Goal: Task Accomplishment & Management: Manage account settings

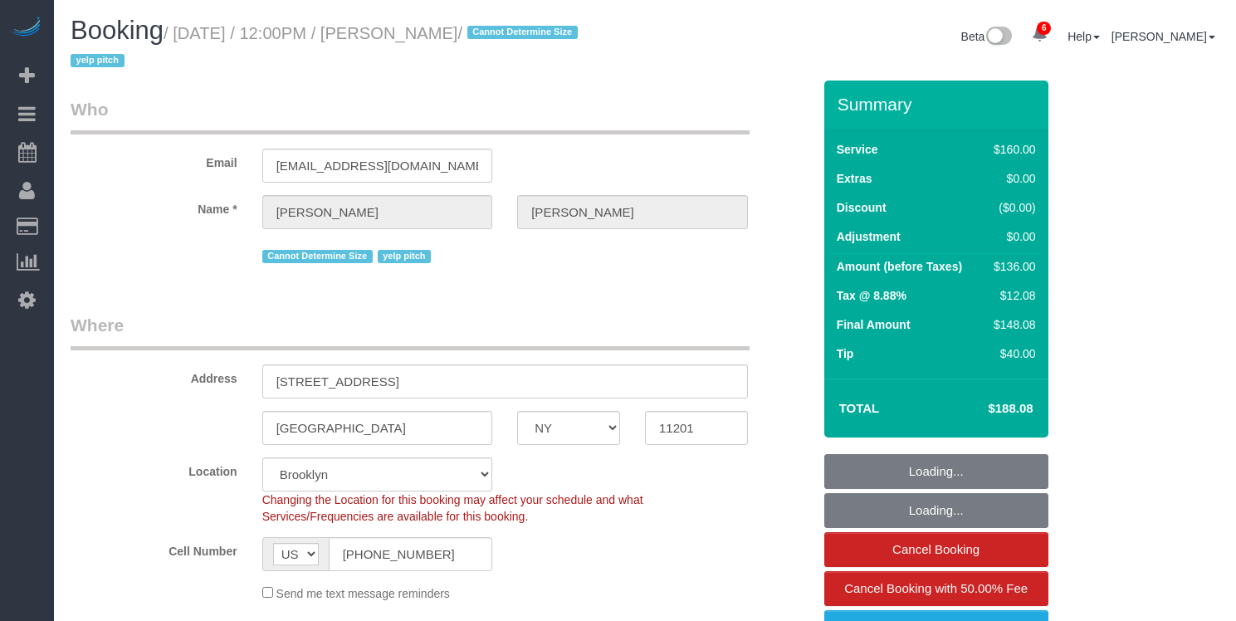
select select "NY"
select select "spot1"
select select "number:89"
select select "number:90"
select select "number:15"
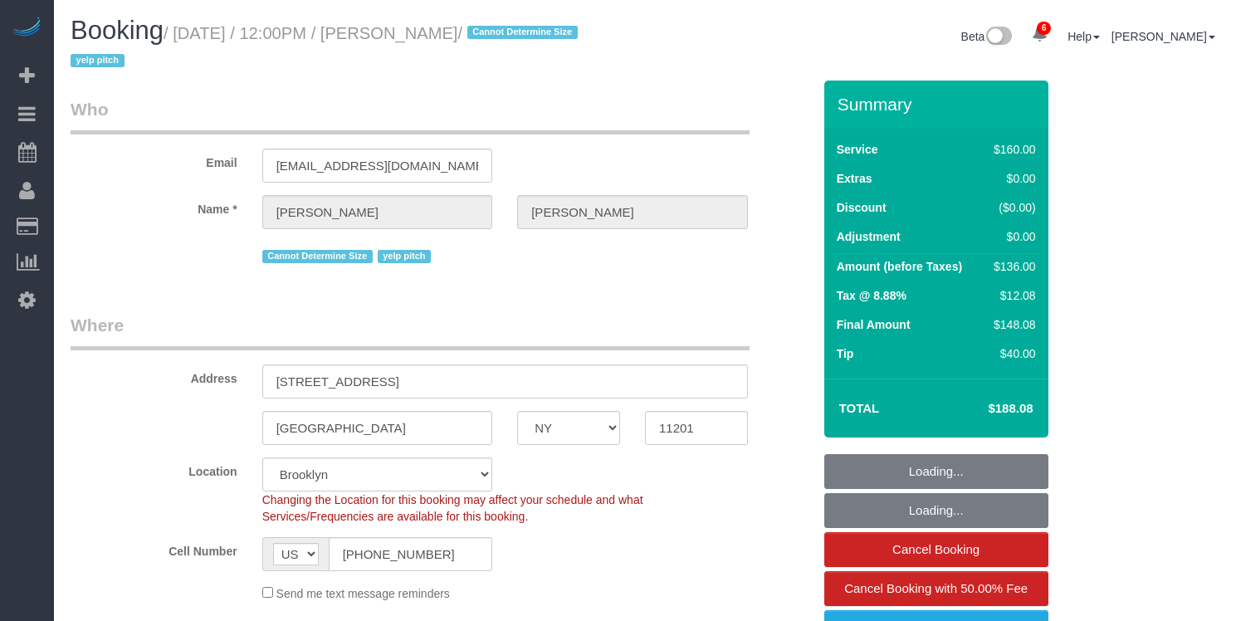
select select "number:6"
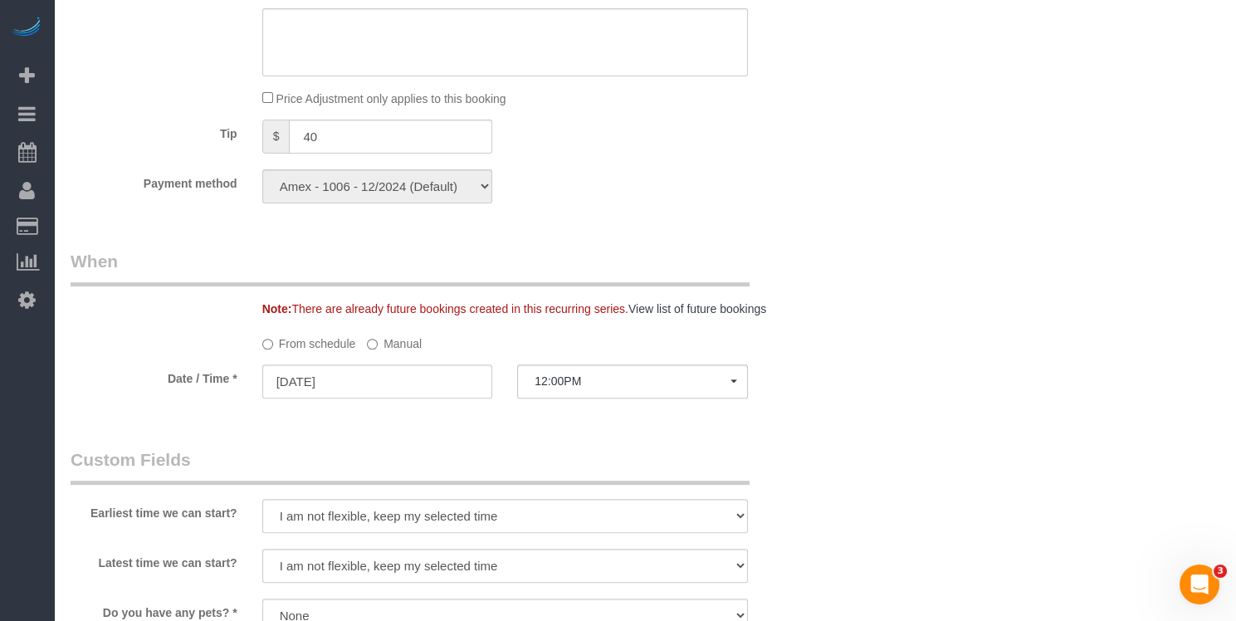
scroll to position [1248, 0]
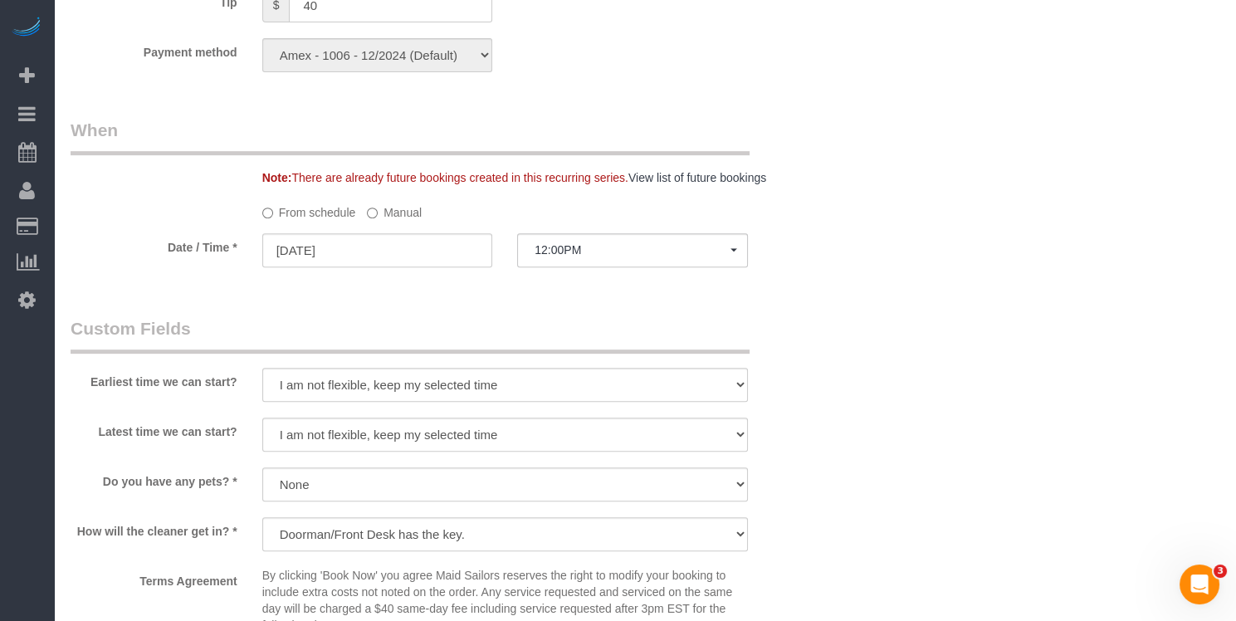
click at [654, 227] on sui-booking-spot "From schedule Manual Date / Time * 08/12/2025 12:00PM Tue August 12th 12:00PM W…" at bounding box center [441, 234] width 741 height 72
click at [600, 271] on fieldset "When Note: There are already future bookings created in this recurring series. …" at bounding box center [441, 200] width 741 height 165
click at [601, 252] on span "12:00PM" at bounding box center [633, 249] width 196 height 13
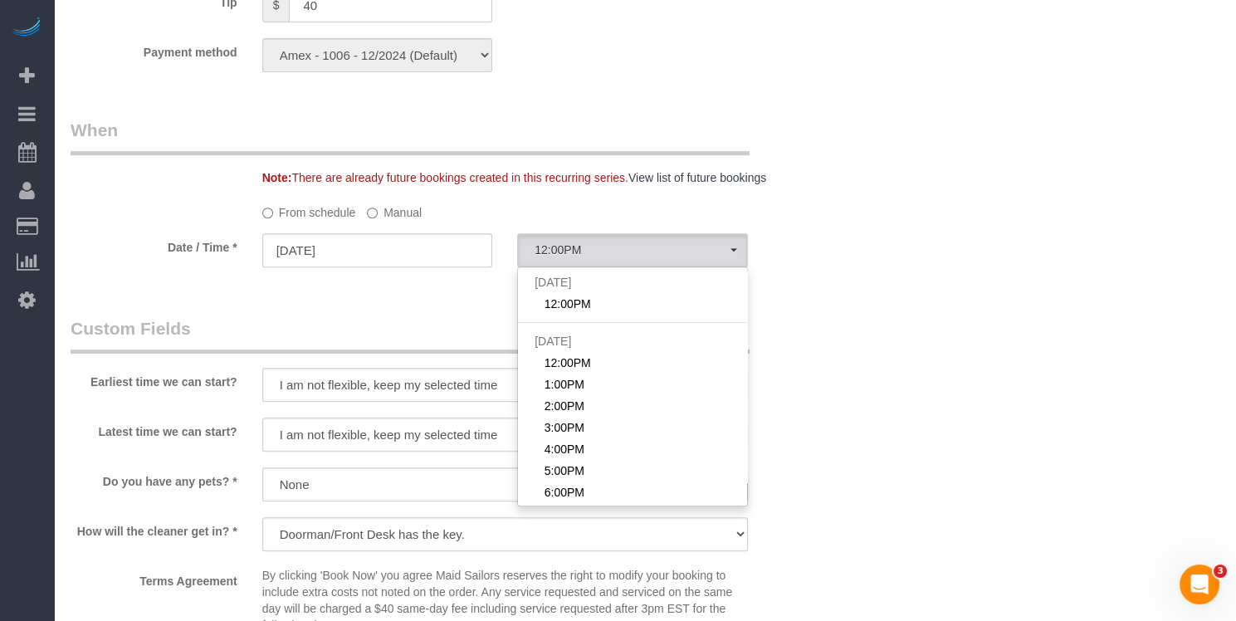
click at [403, 213] on label "Manual" at bounding box center [394, 209] width 55 height 22
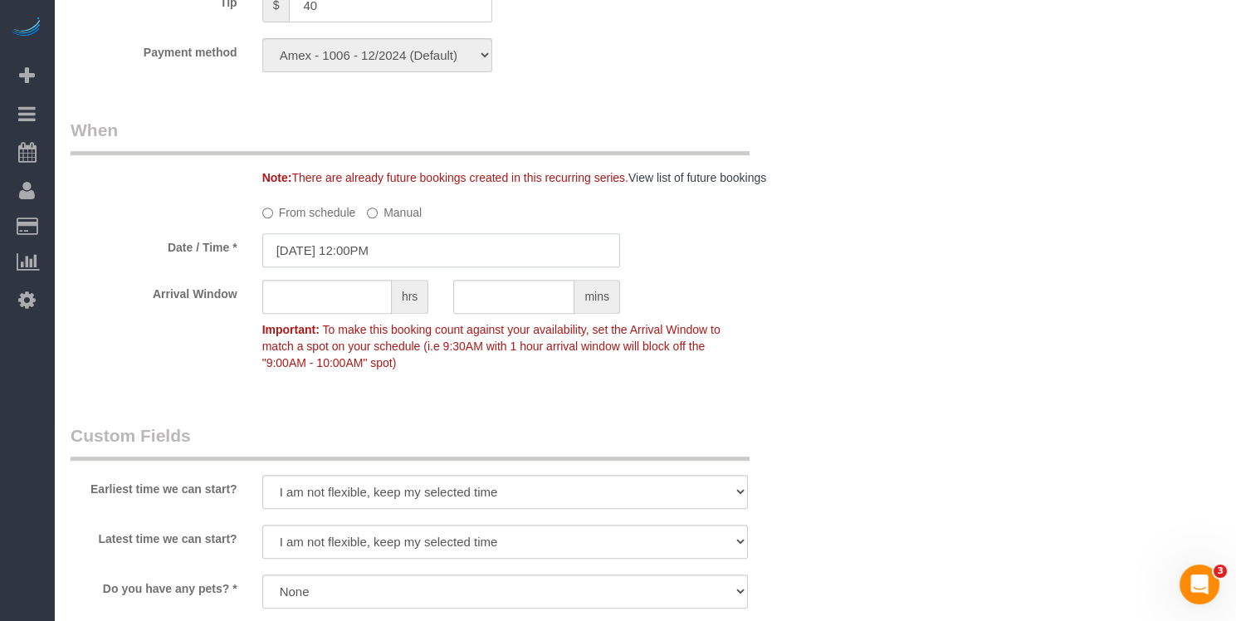
click at [422, 257] on input "08/12/2025 12:00PM" at bounding box center [441, 250] width 358 height 34
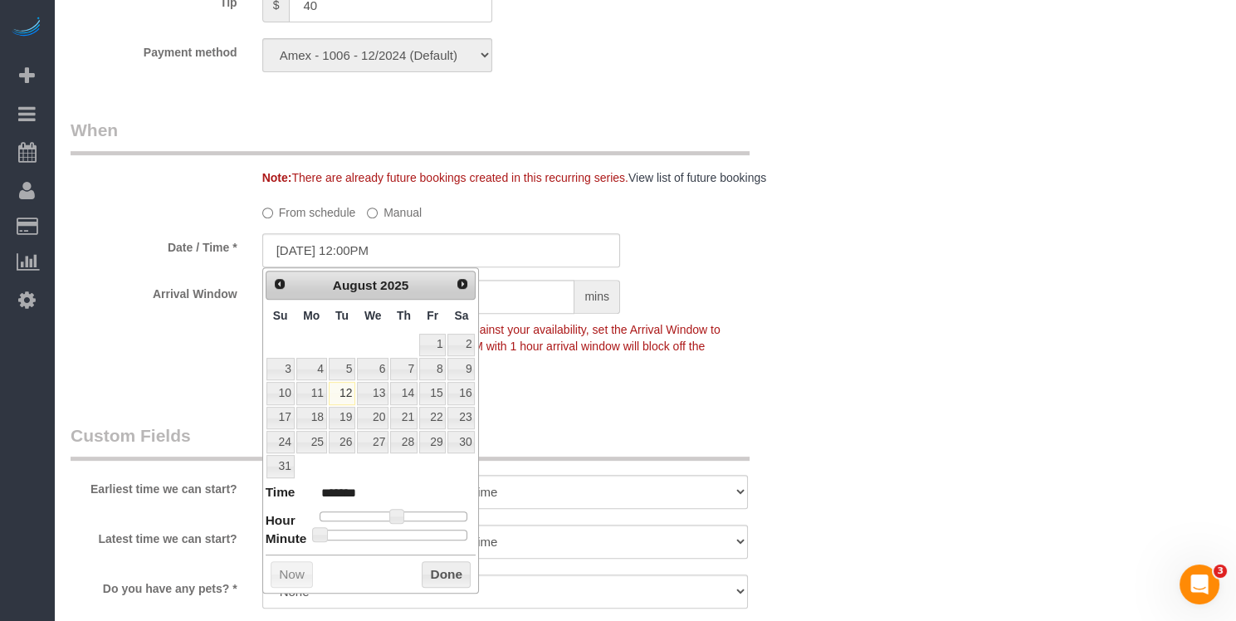
type input "08/12/2025 3:00PM"
type input "******"
click at [414, 511] on div at bounding box center [394, 516] width 149 height 10
type input "08/12/2025 2:00PM"
type input "******"
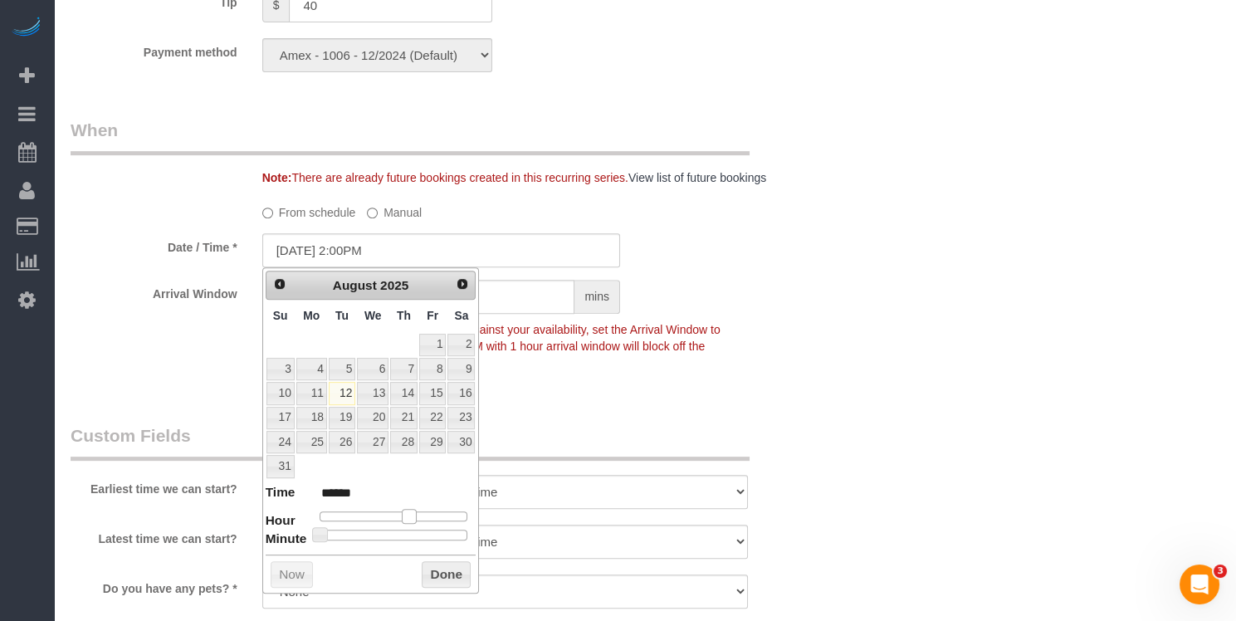
click at [411, 511] on span at bounding box center [409, 516] width 15 height 15
click at [681, 397] on div "Who Email alannareiner@gmail.com Name * Alanna Reiner Cannot Determine Size yel…" at bounding box center [441, 124] width 766 height 2582
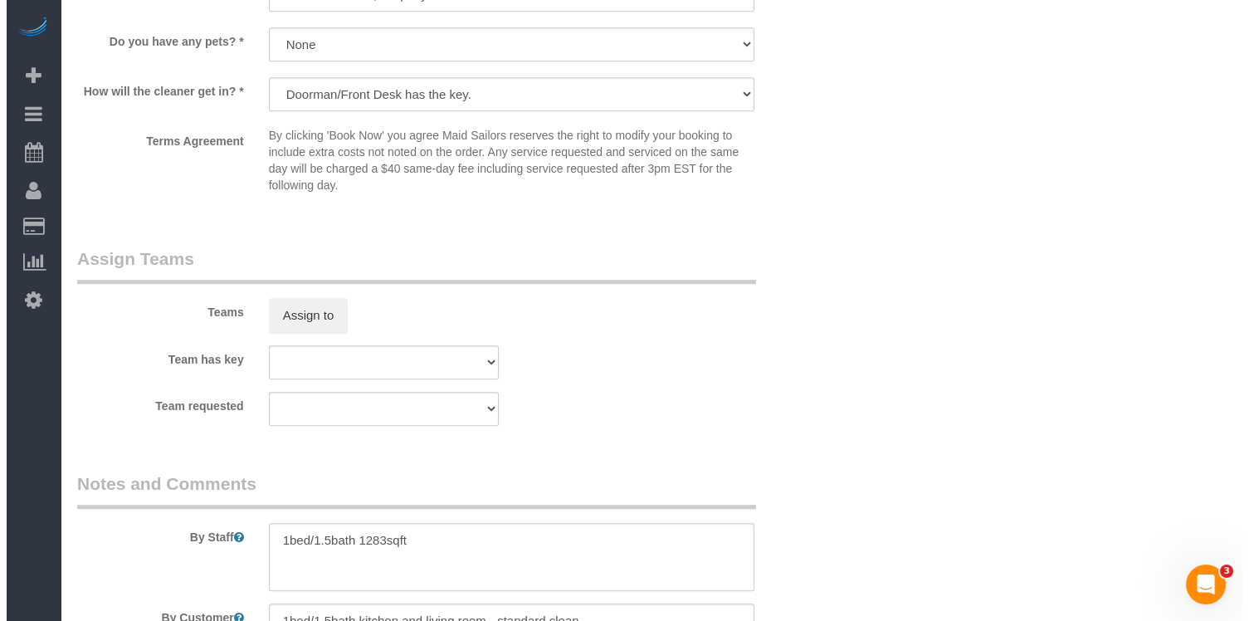
scroll to position [1798, 0]
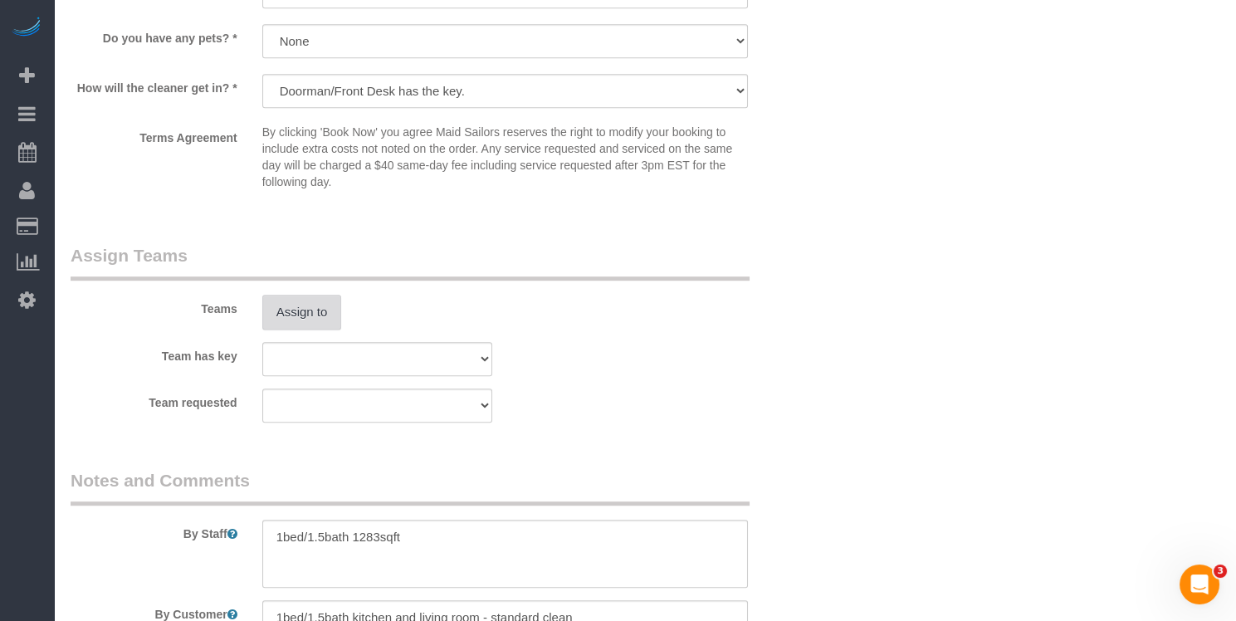
click at [318, 311] on button "Assign to" at bounding box center [302, 312] width 80 height 35
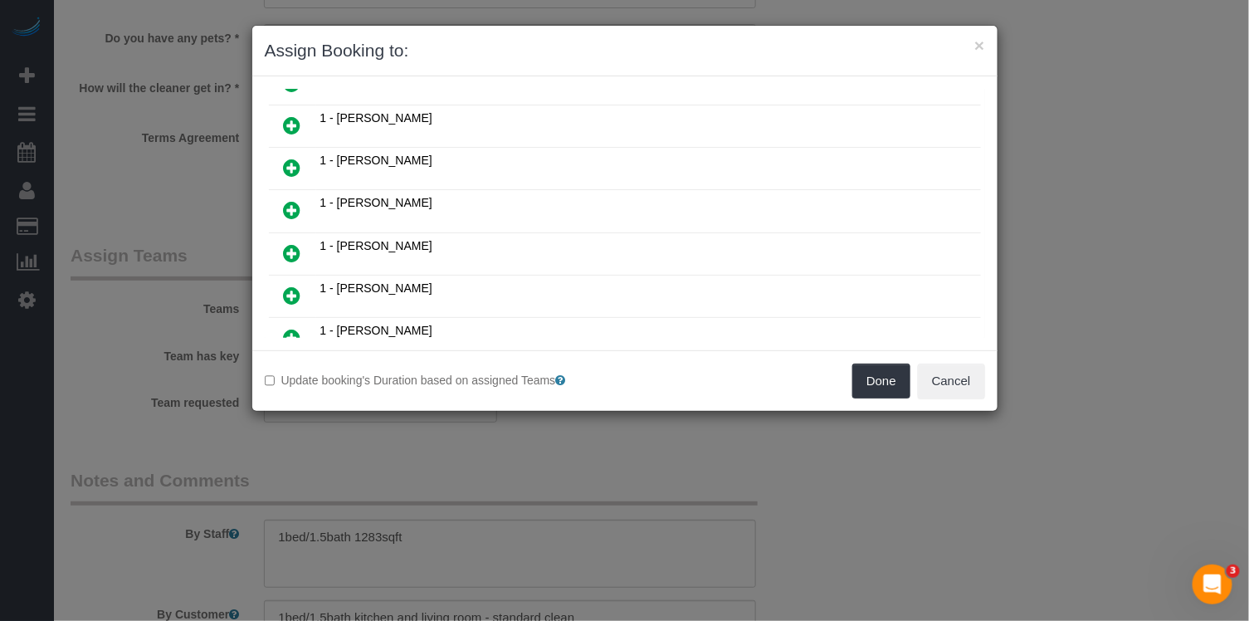
scroll to position [560, 0]
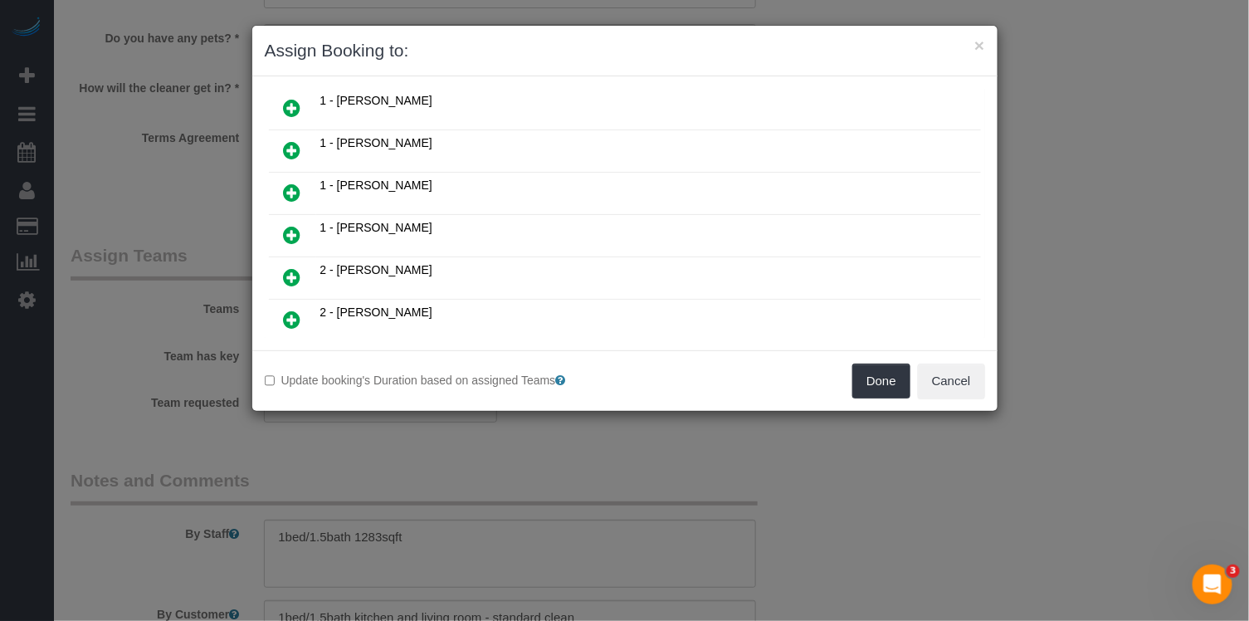
click at [292, 267] on icon at bounding box center [292, 277] width 17 height 20
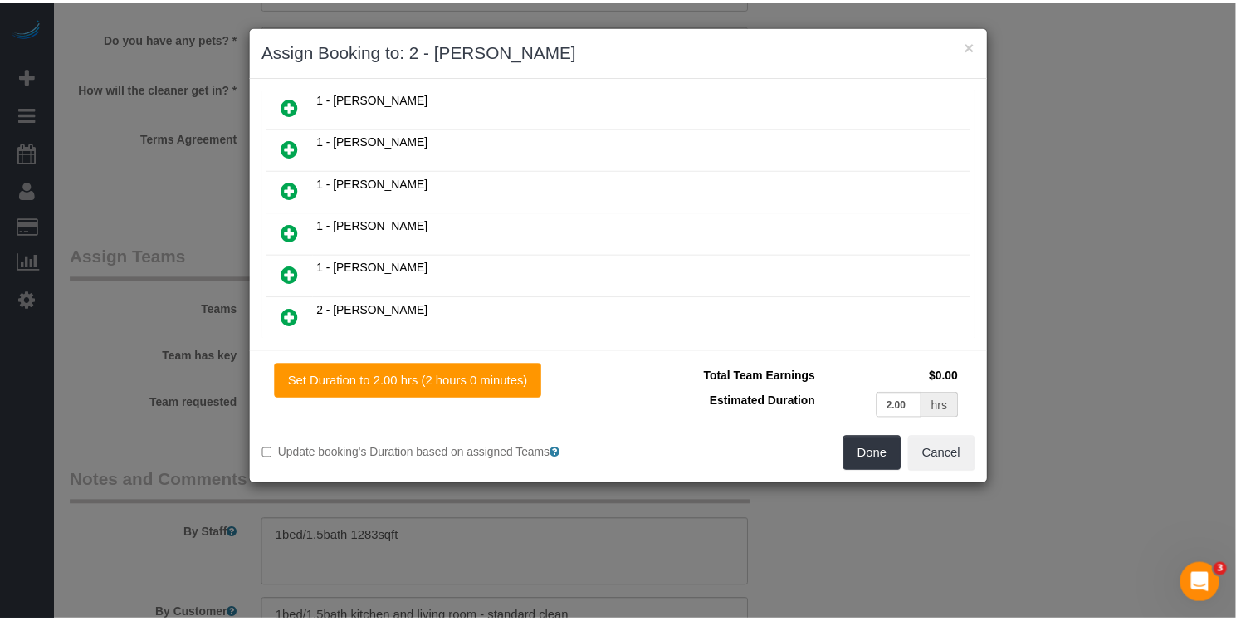
scroll to position [598, 0]
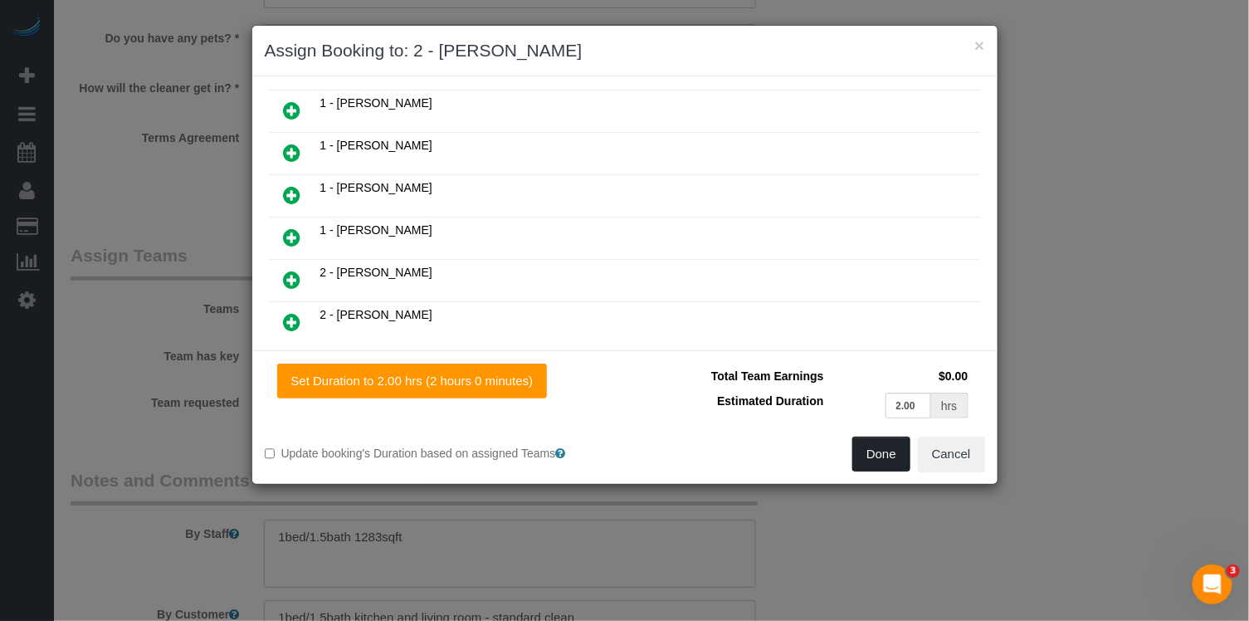
click at [882, 452] on button "Done" at bounding box center [882, 454] width 58 height 35
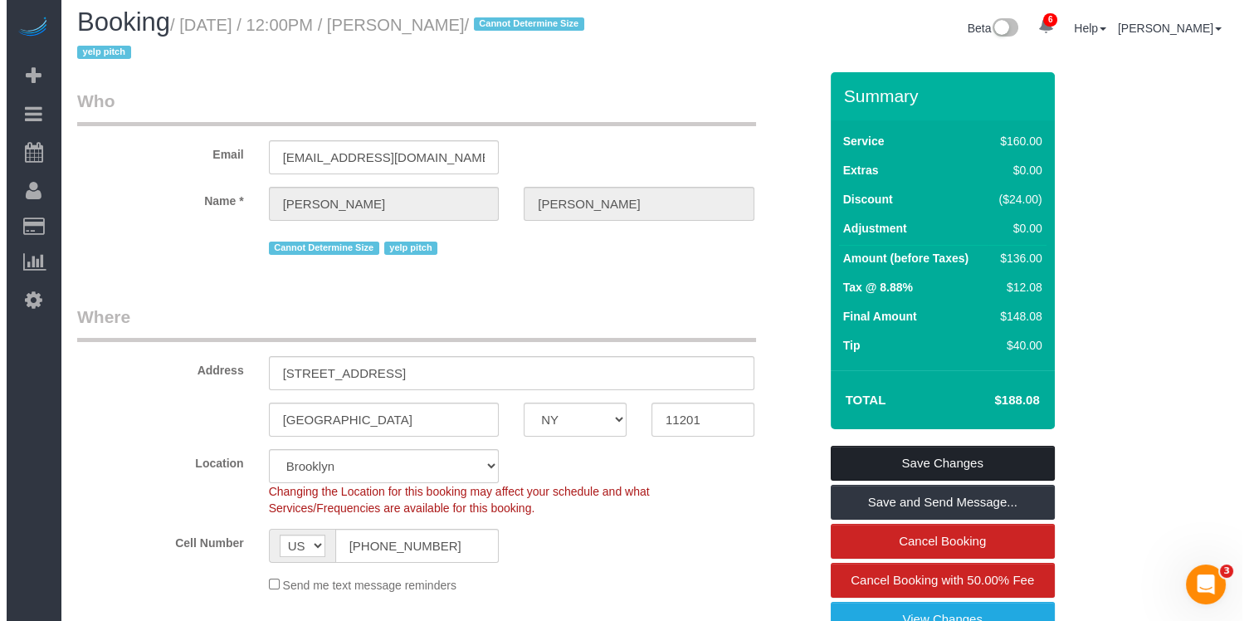
scroll to position [0, 0]
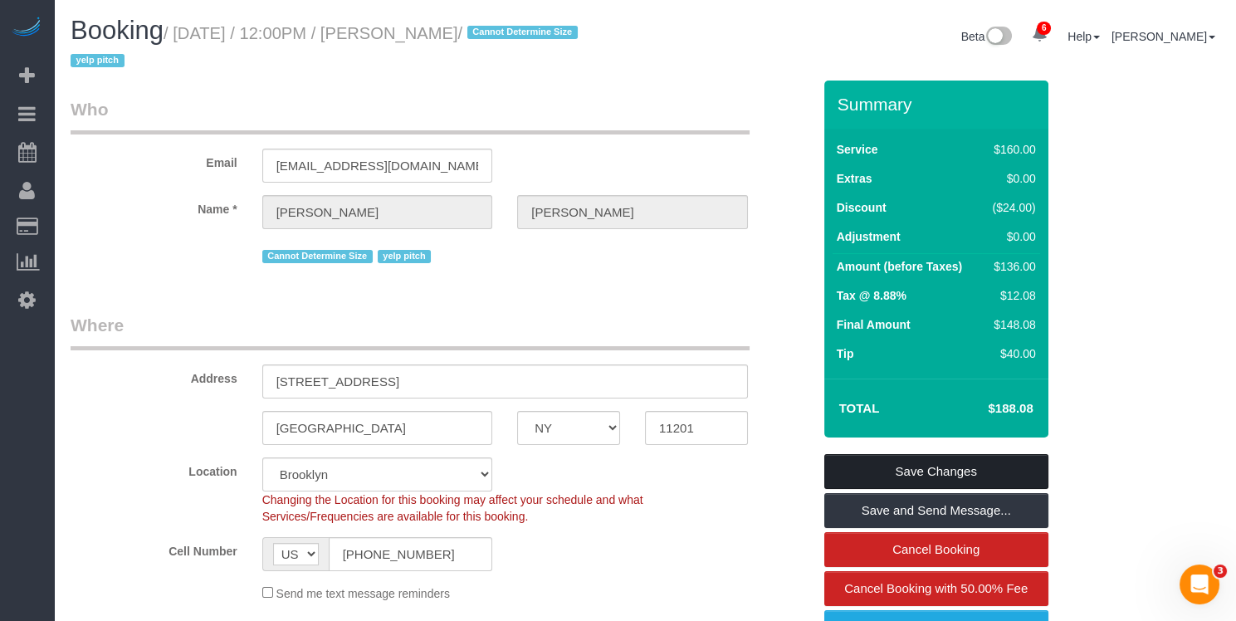
click at [911, 470] on link "Save Changes" at bounding box center [936, 471] width 224 height 35
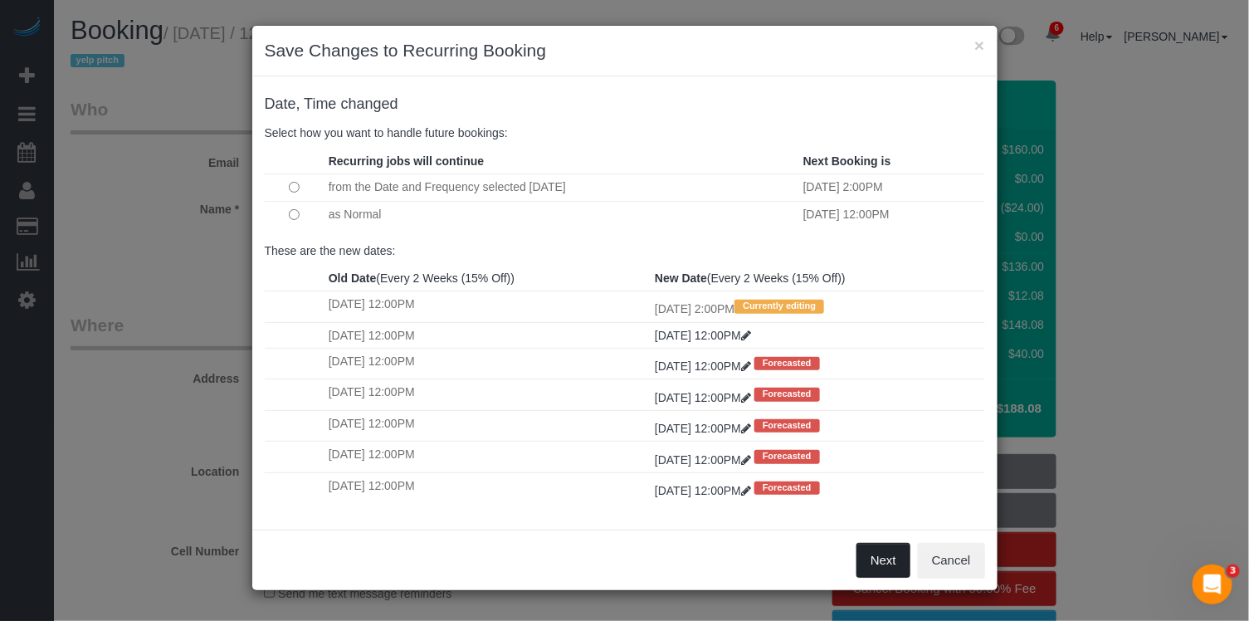
click at [900, 556] on button "Next" at bounding box center [884, 560] width 54 height 35
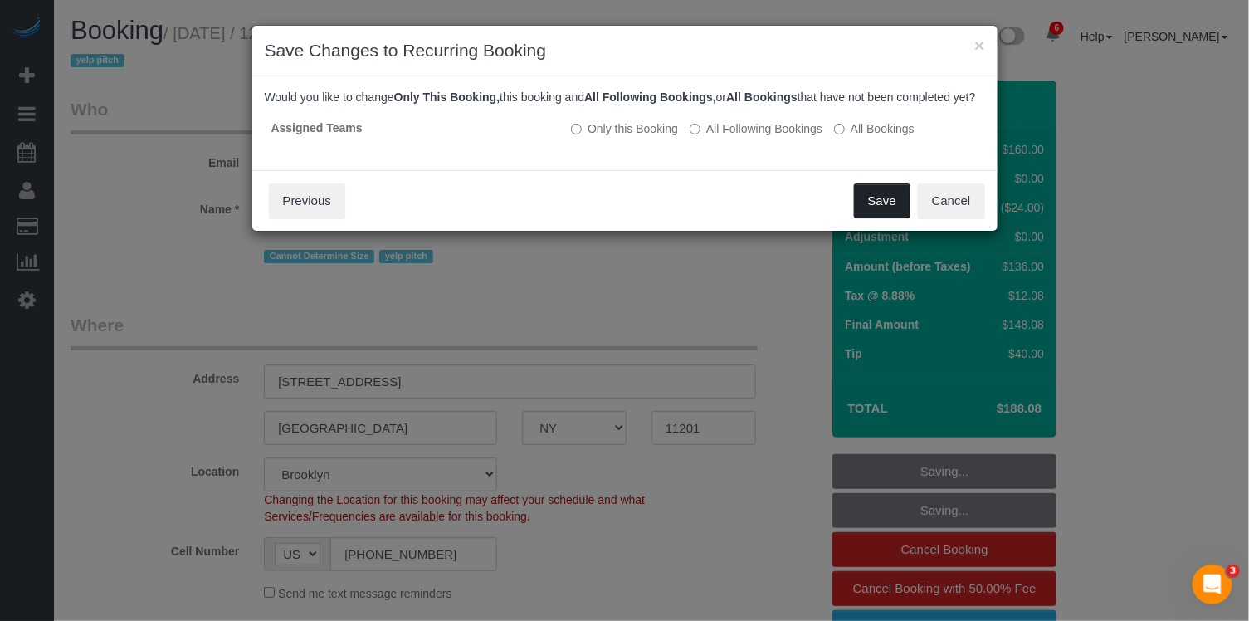
click at [884, 218] on button "Save" at bounding box center [882, 200] width 56 height 35
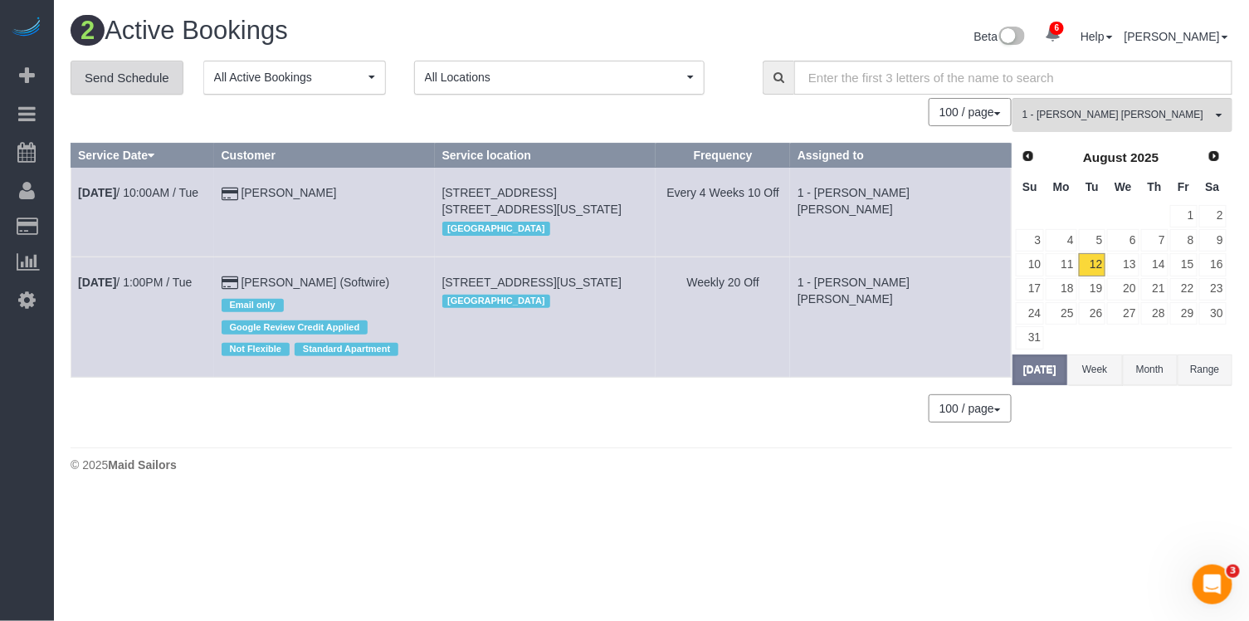
click at [143, 81] on link "Send Schedule" at bounding box center [127, 78] width 113 height 35
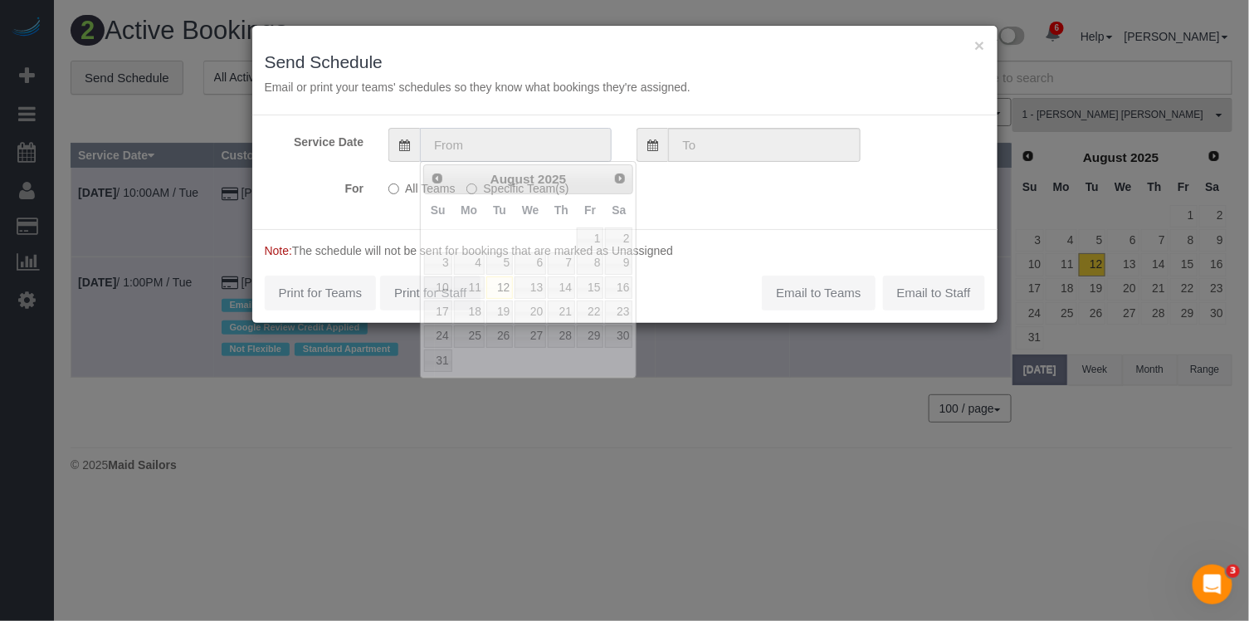
drag, startPoint x: 478, startPoint y: 149, endPoint x: 518, endPoint y: 349, distance: 204.0
click at [478, 149] on input "text" at bounding box center [516, 145] width 192 height 34
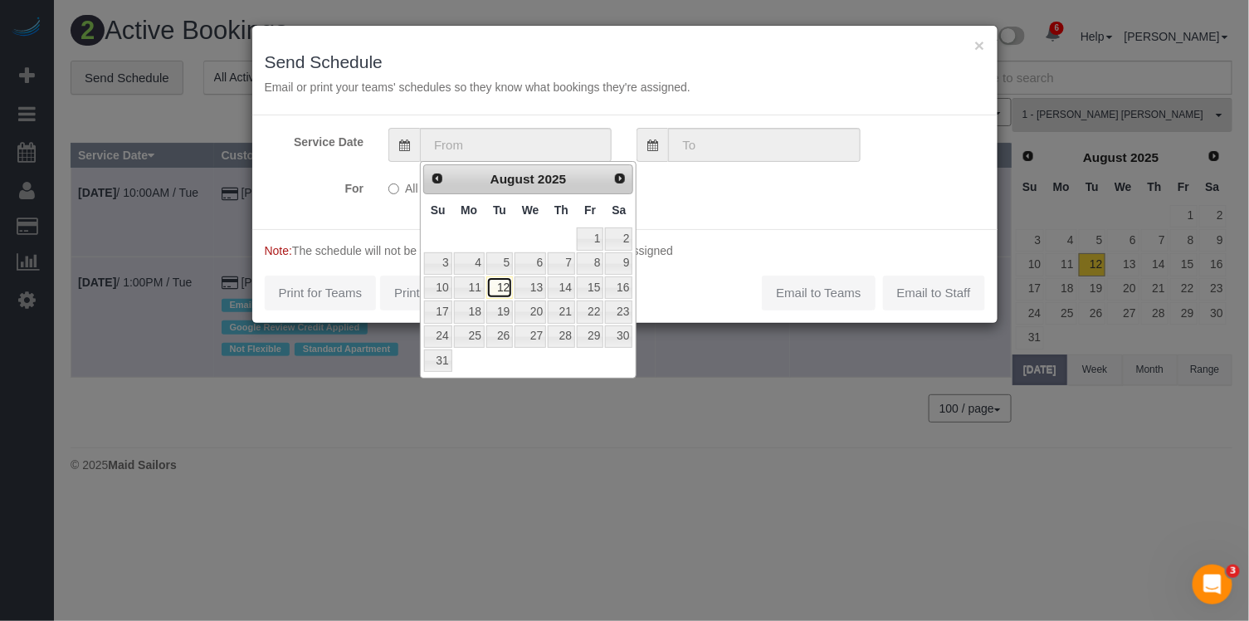
click at [507, 284] on link "12" at bounding box center [499, 287] width 27 height 22
type input "08/12/2025"
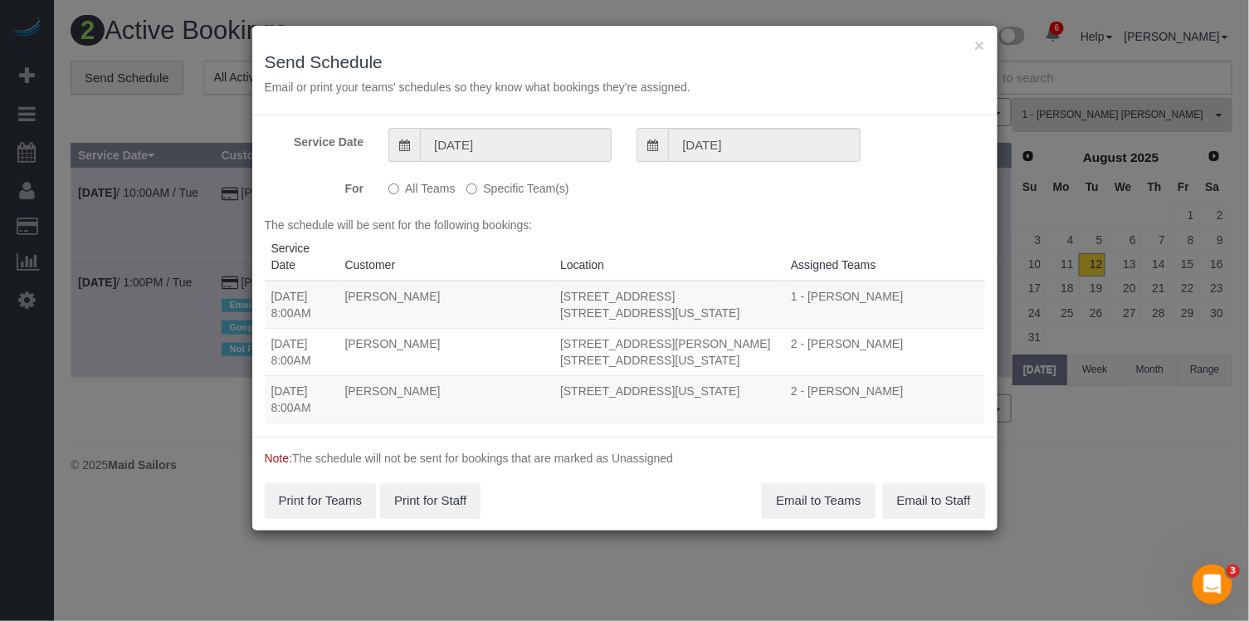
click at [496, 188] on label "Specific Team(s)" at bounding box center [518, 185] width 102 height 22
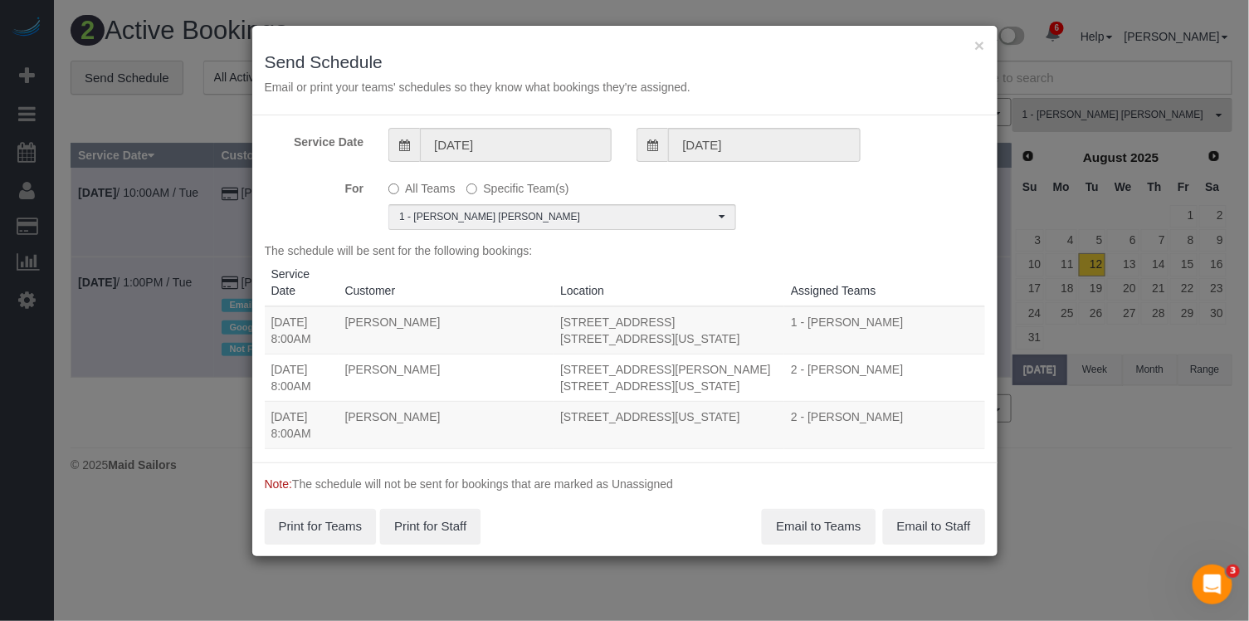
click at [481, 231] on div "Service Date 08/12/2025 08/12/2025 For All Teams Specific Team(s) 1 - Elba Lobo…" at bounding box center [624, 288] width 745 height 347
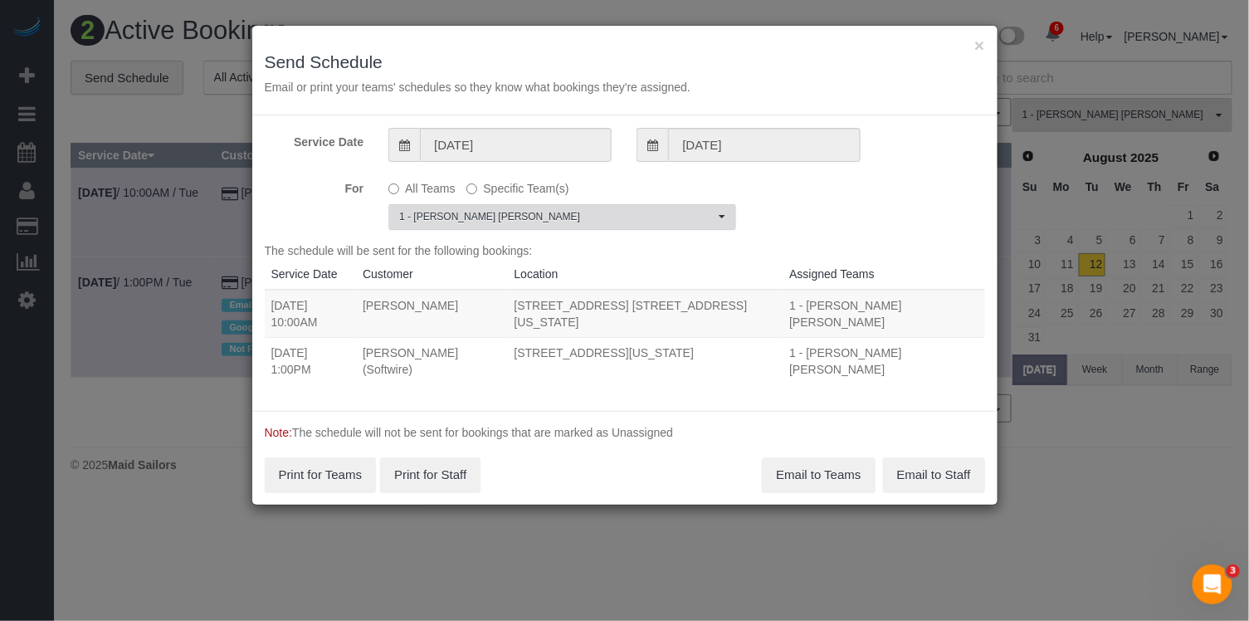
click at [486, 210] on span "1 - Elba Lobo Varela" at bounding box center [556, 217] width 315 height 14
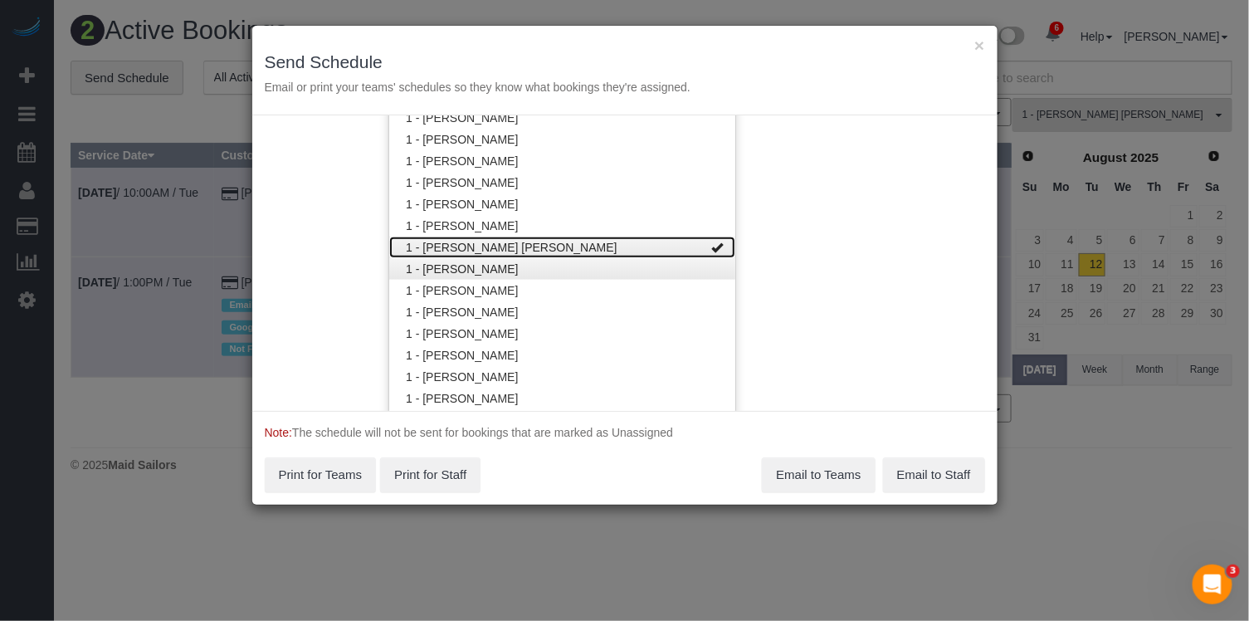
click at [475, 249] on link "1 - Elba Lobo Varela" at bounding box center [562, 248] width 346 height 22
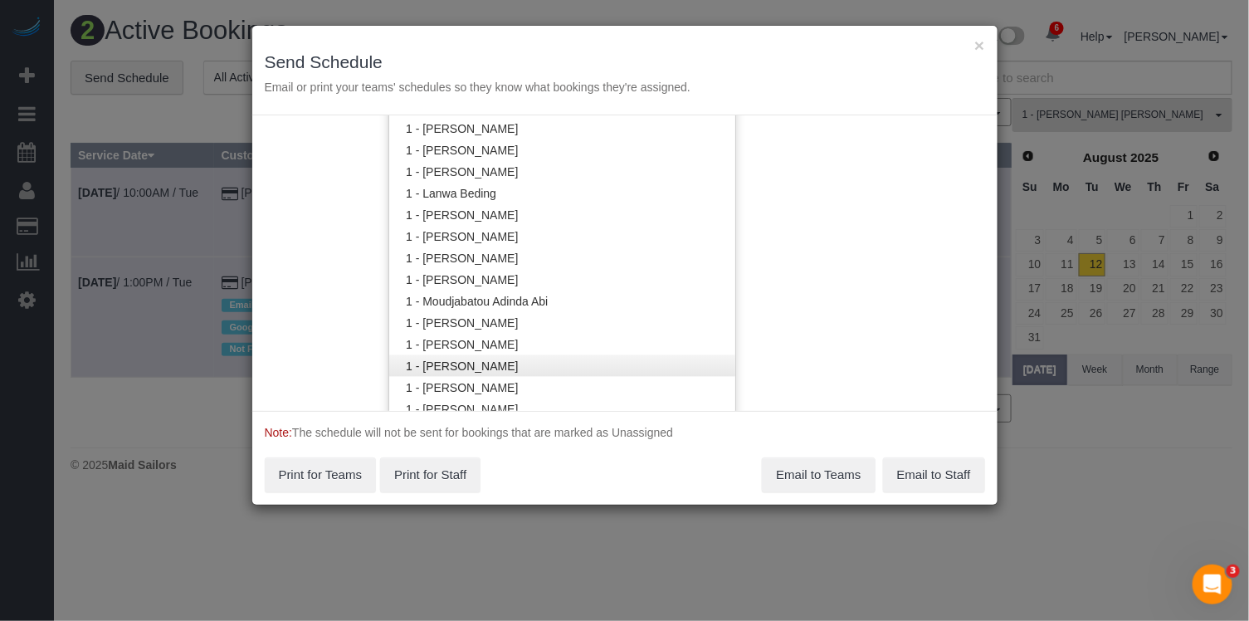
scroll to position [824, 0]
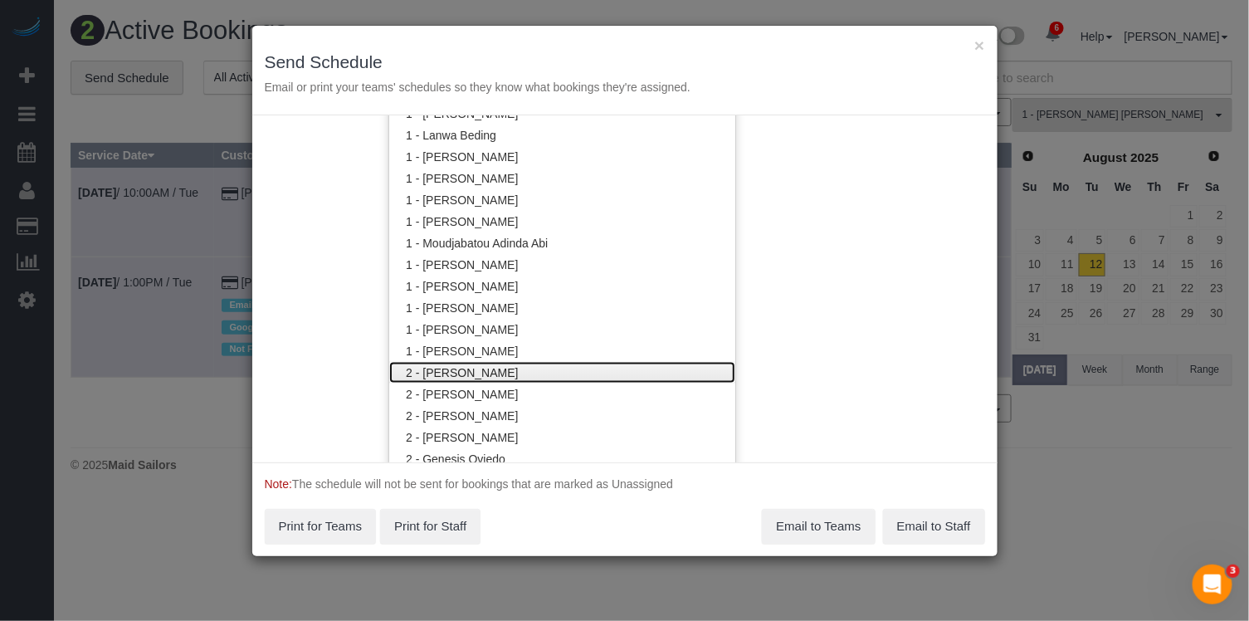
click at [446, 378] on link "2 - Alketa Tomaj" at bounding box center [562, 373] width 346 height 22
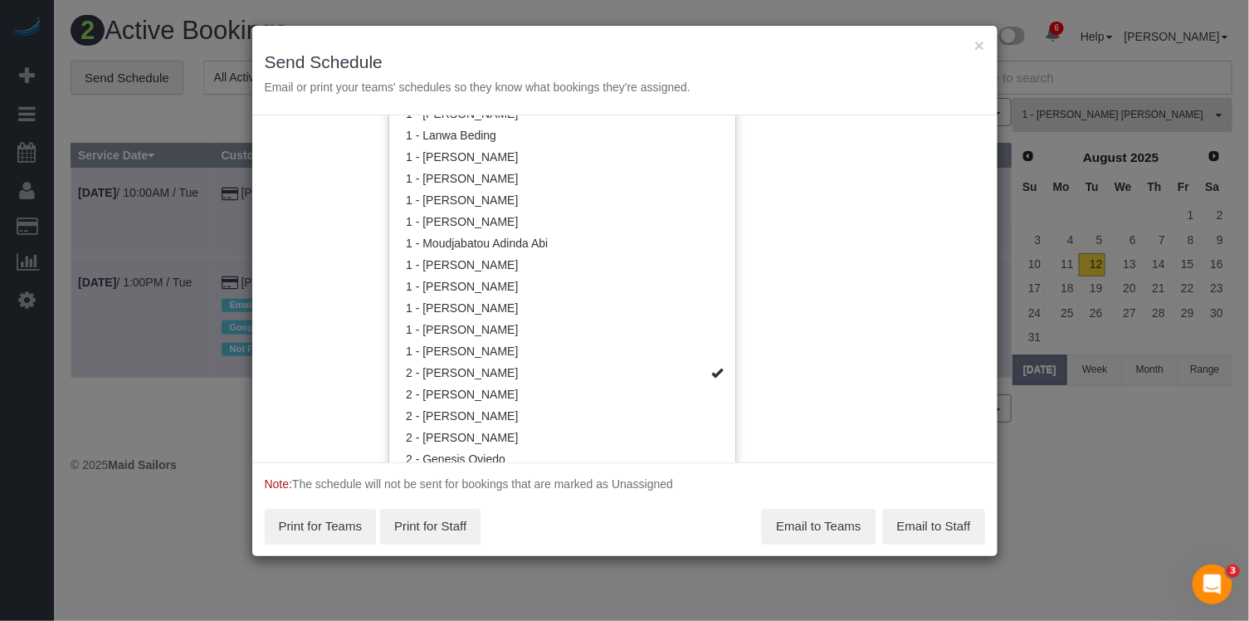
click at [958, 319] on div "Service Date 08/12/2025 08/12/2025 For All Teams Specific Team(s) 2 - Alketa To…" at bounding box center [624, 288] width 745 height 347
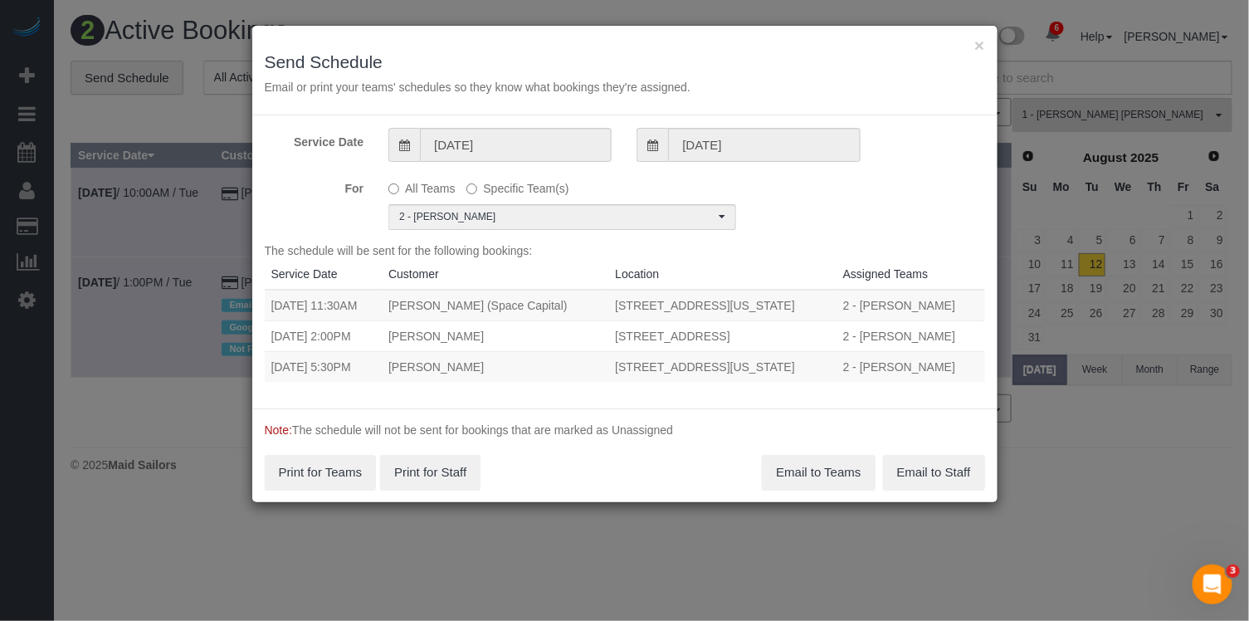
scroll to position [0, 0]
click at [774, 481] on button "Email to Teams" at bounding box center [818, 472] width 113 height 35
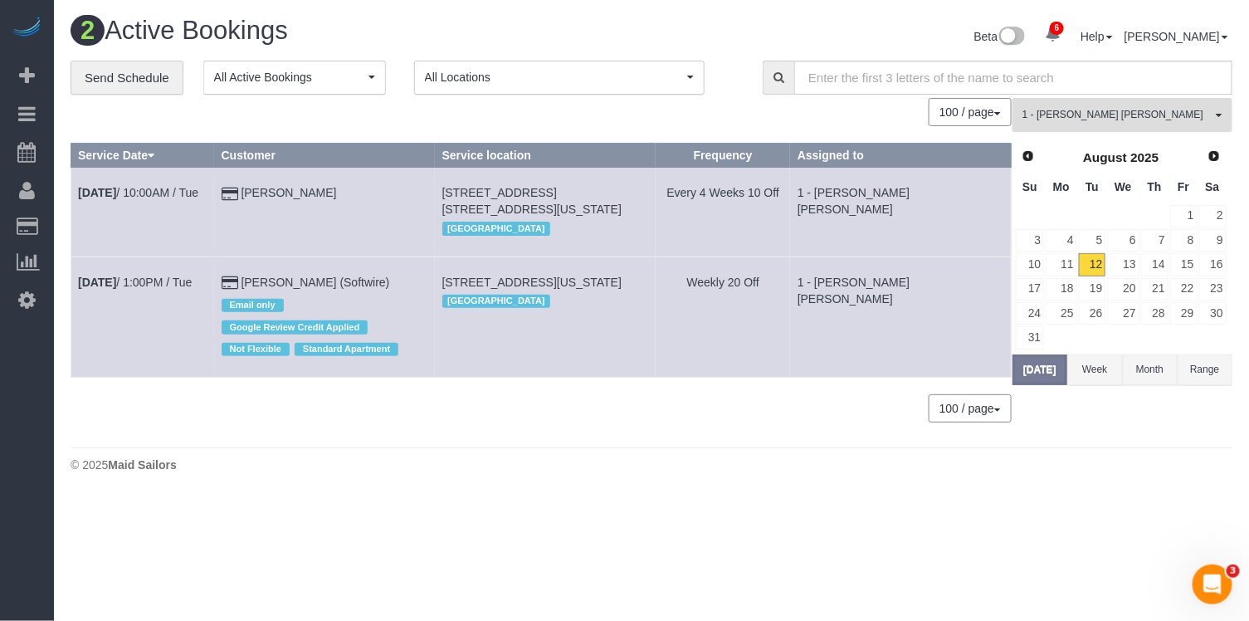
click at [1103, 103] on button "1 - Elba Lobo Varela All Teams" at bounding box center [1123, 115] width 220 height 34
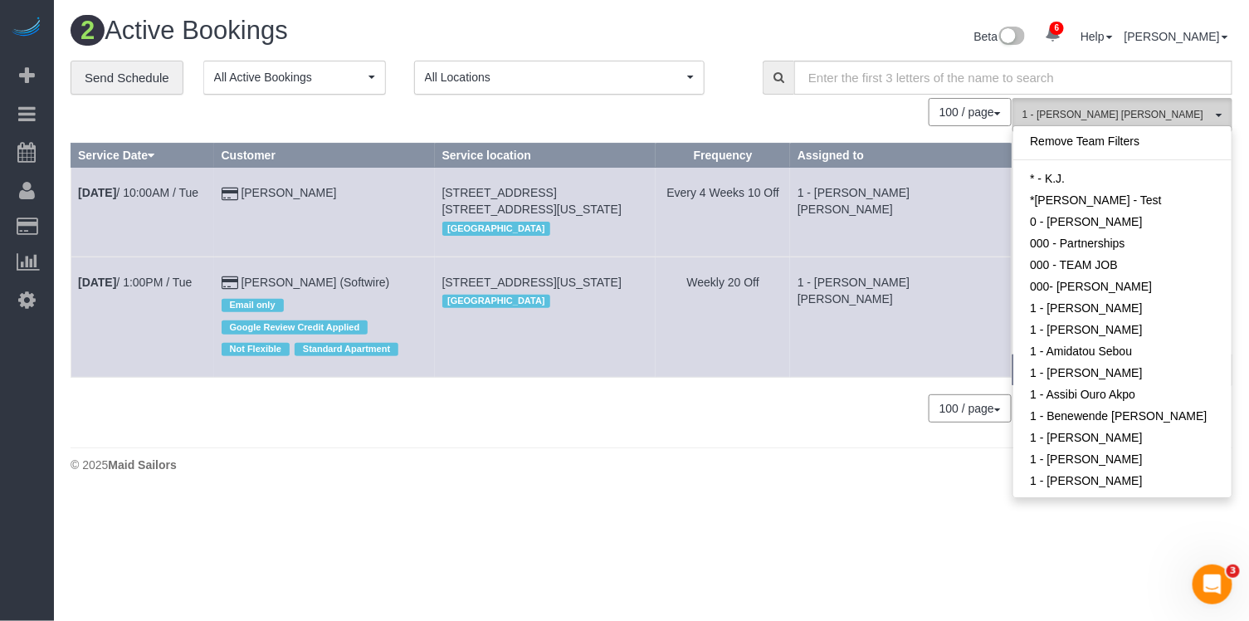
scroll to position [336, 0]
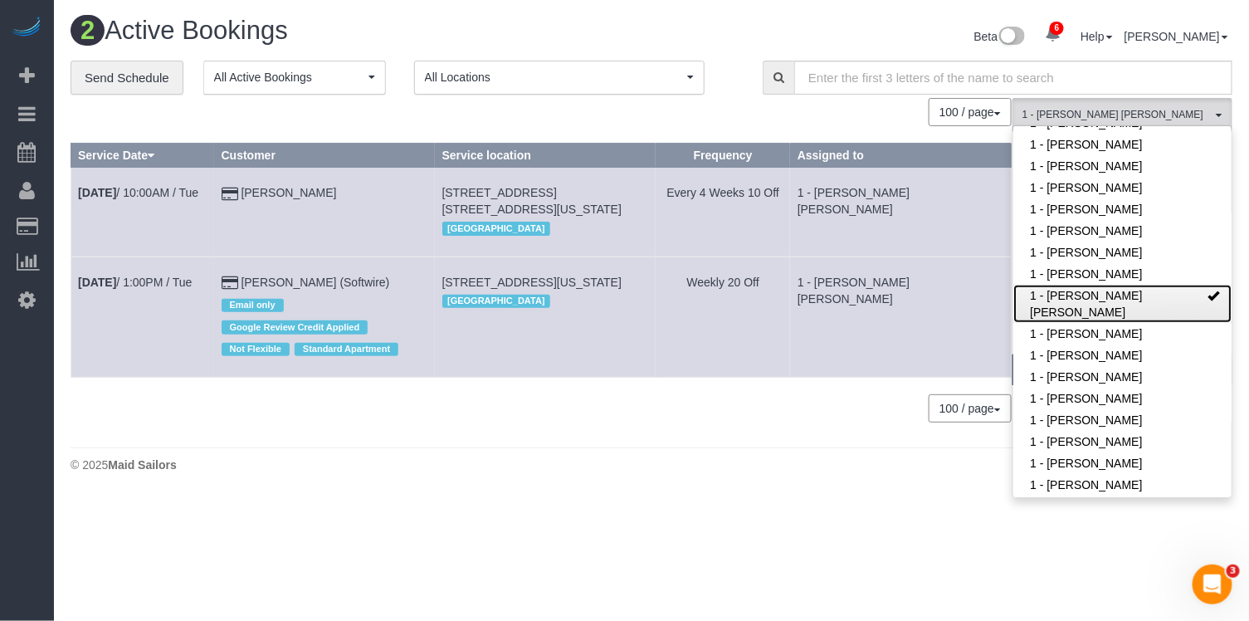
click at [1089, 309] on link "1 - Elba Lobo Varela" at bounding box center [1123, 304] width 218 height 38
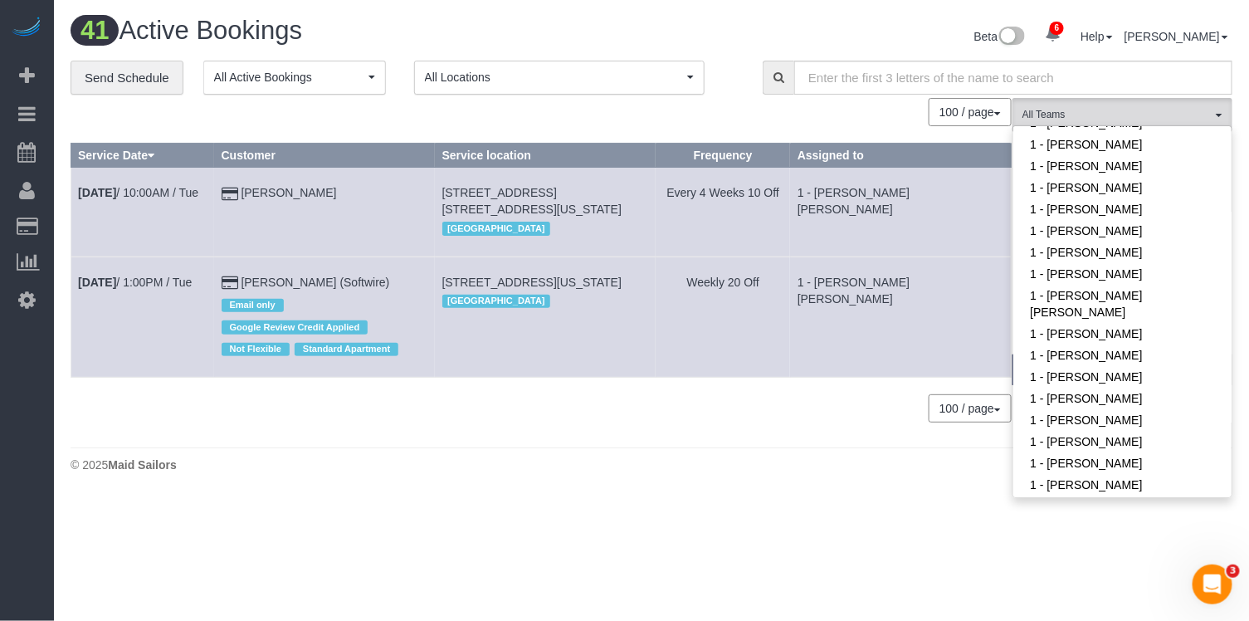
click at [925, 239] on td "1 - Elba Lobo Varela" at bounding box center [900, 212] width 221 height 89
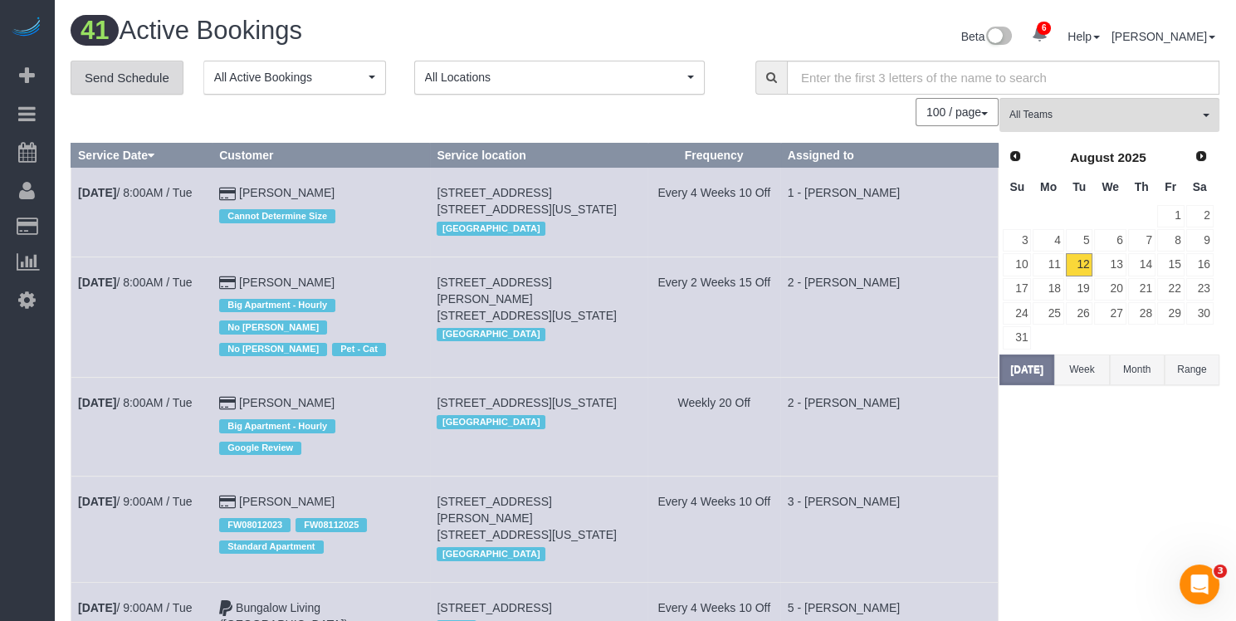
click at [138, 86] on link "Send Schedule" at bounding box center [127, 78] width 113 height 35
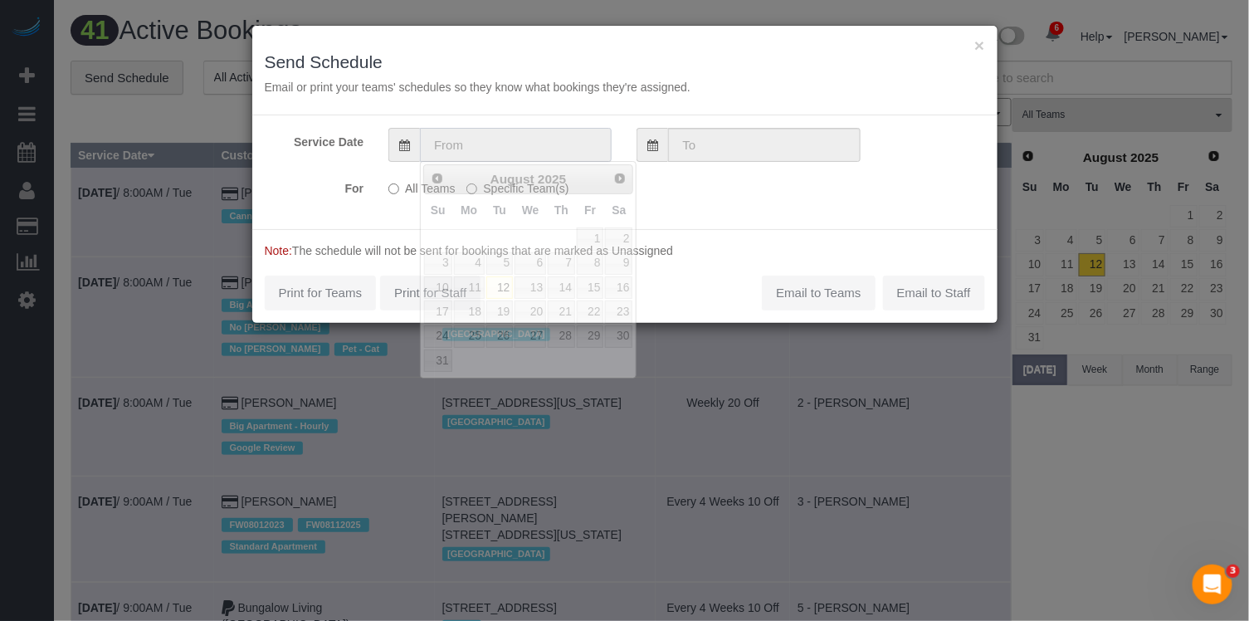
click at [469, 135] on input "text" at bounding box center [516, 145] width 192 height 34
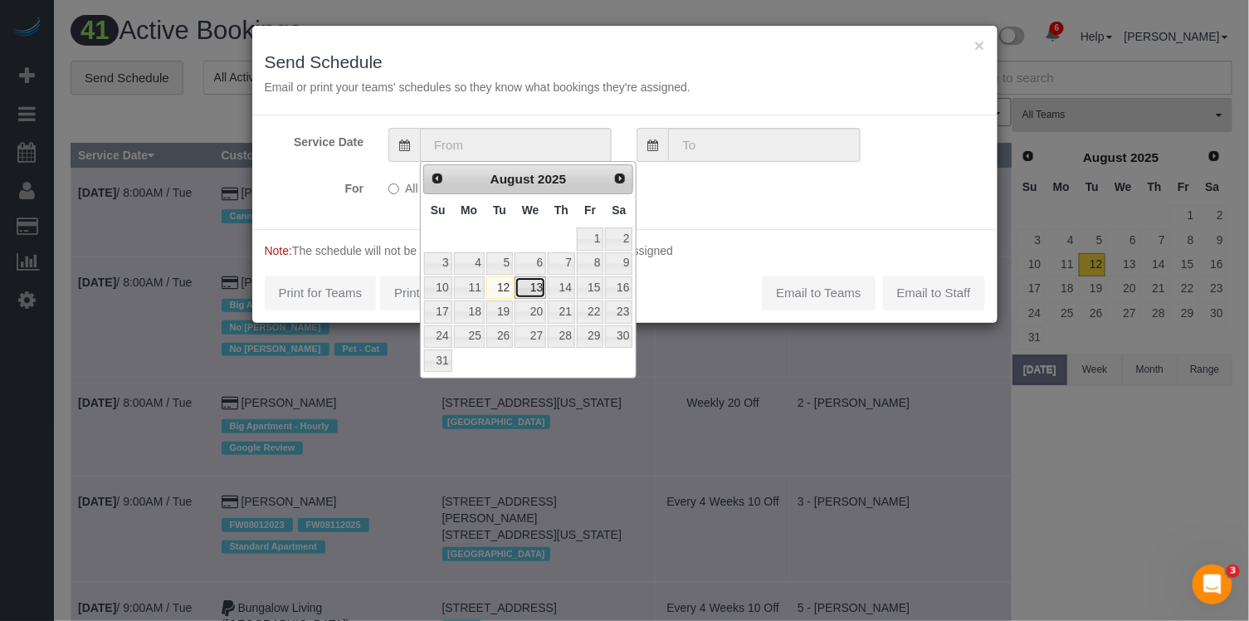
click at [529, 290] on link "13" at bounding box center [531, 287] width 32 height 22
type input "08/13/2025"
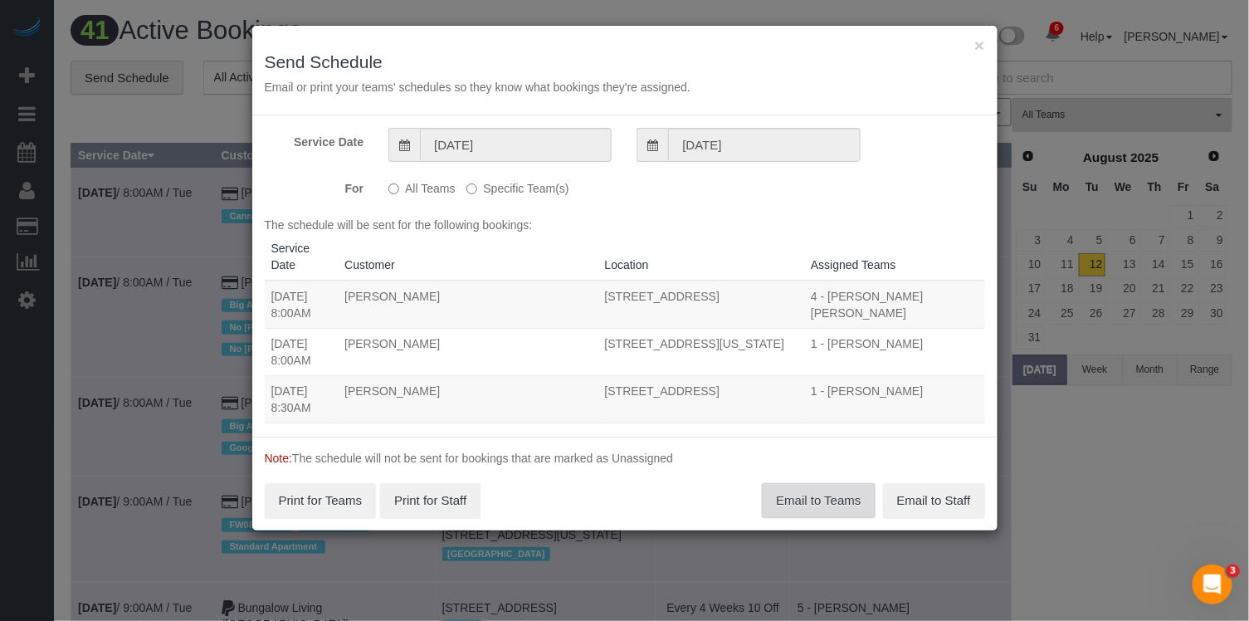
click at [824, 494] on button "Email to Teams" at bounding box center [818, 500] width 113 height 35
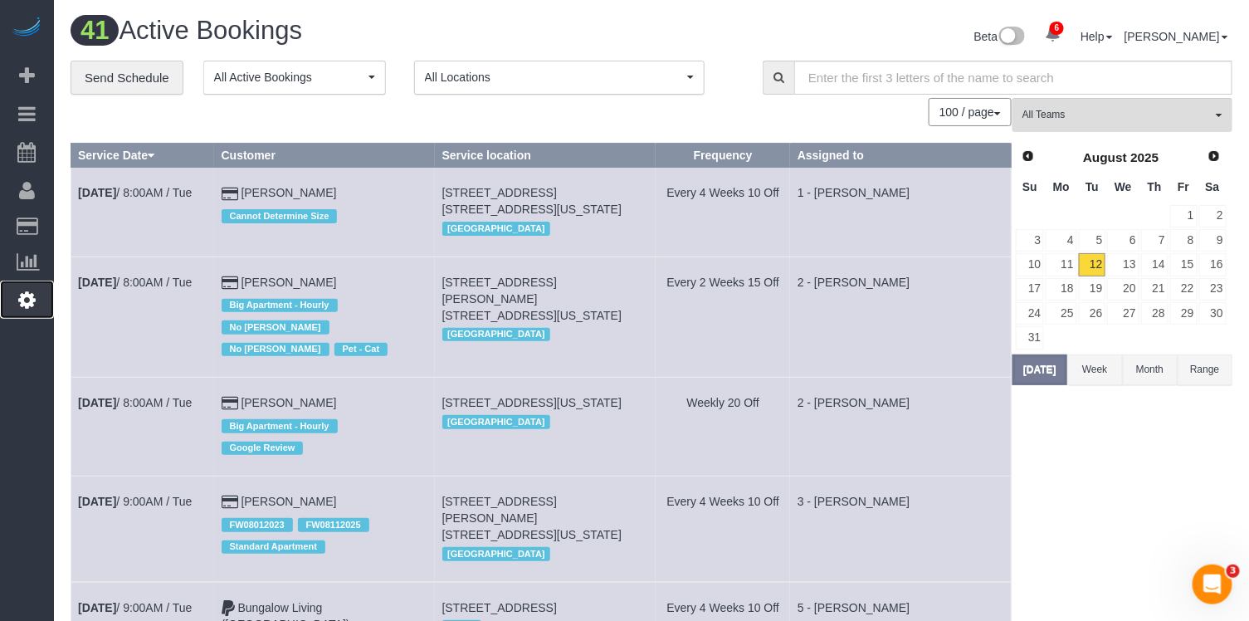
click at [29, 282] on link "Settings" at bounding box center [27, 300] width 54 height 38
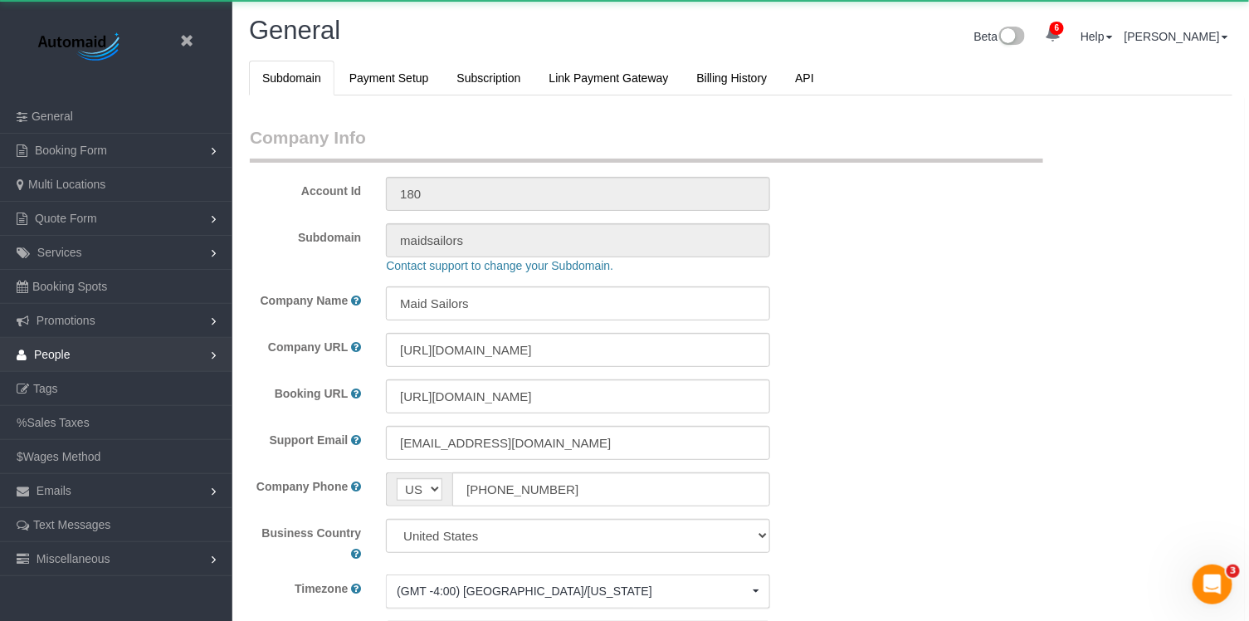
select select "425"
click at [58, 353] on span "People" at bounding box center [52, 354] width 37 height 13
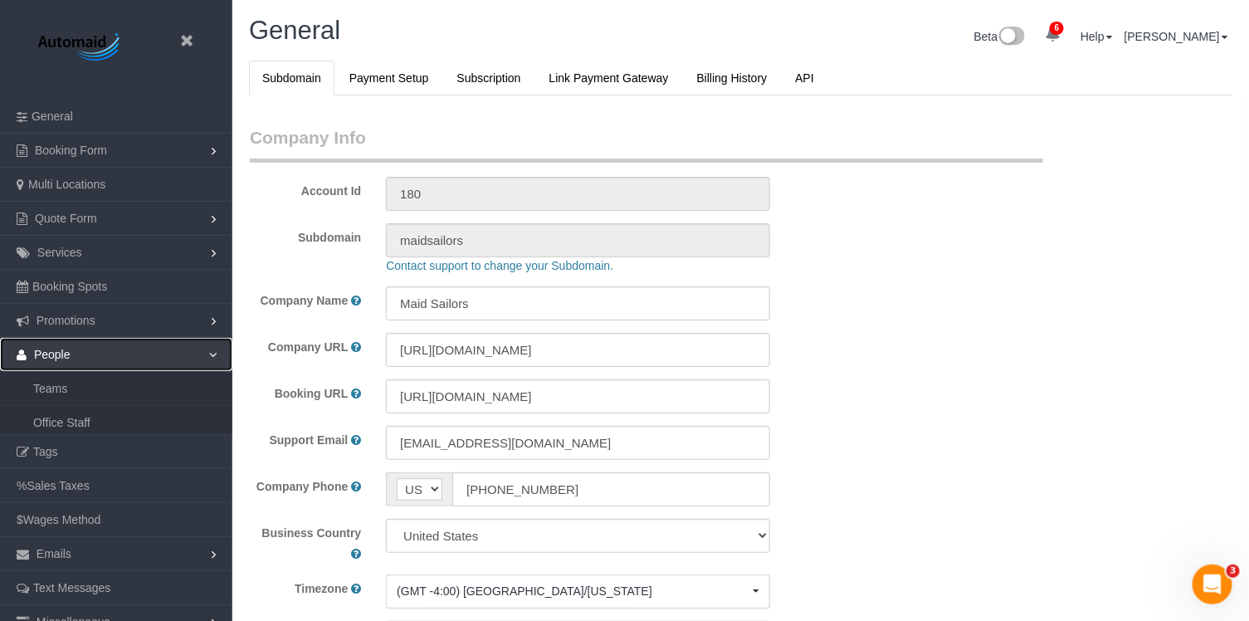
scroll to position [3583, 1249]
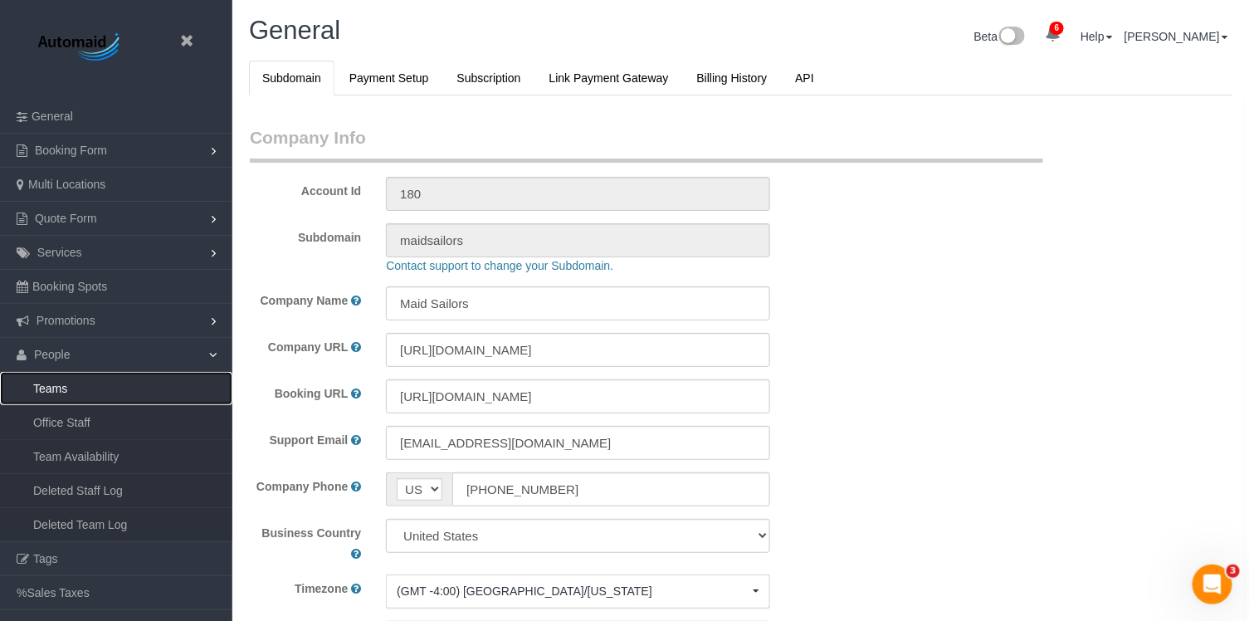
click at [98, 385] on link "Teams" at bounding box center [116, 388] width 232 height 33
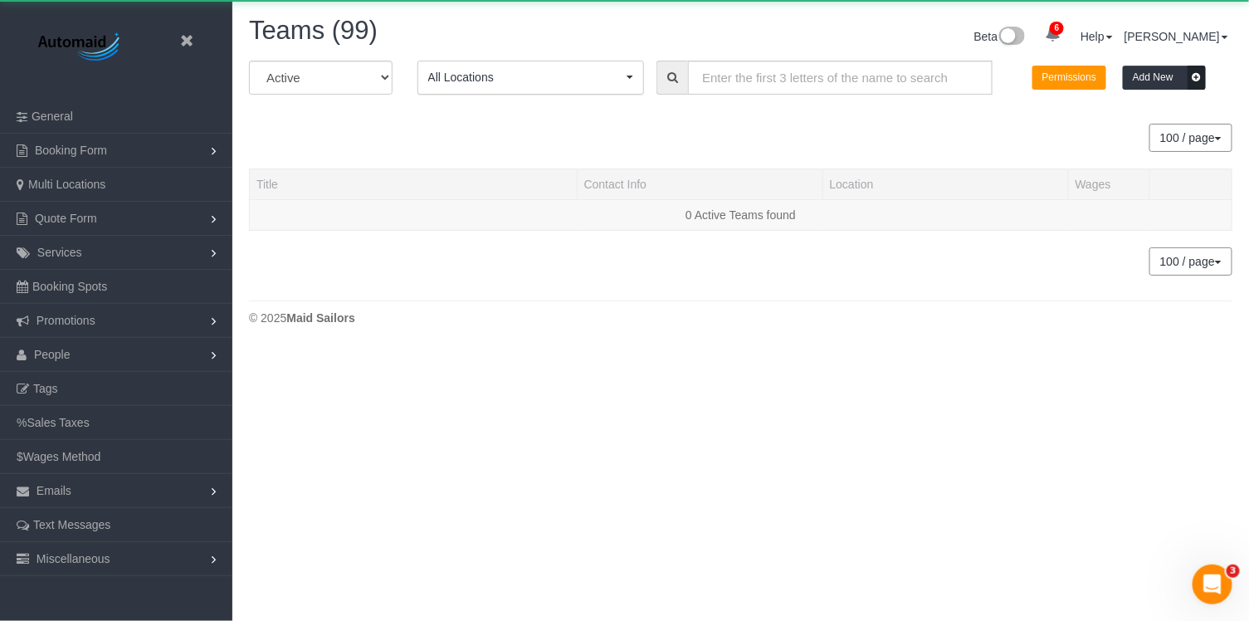
scroll to position [348, 1249]
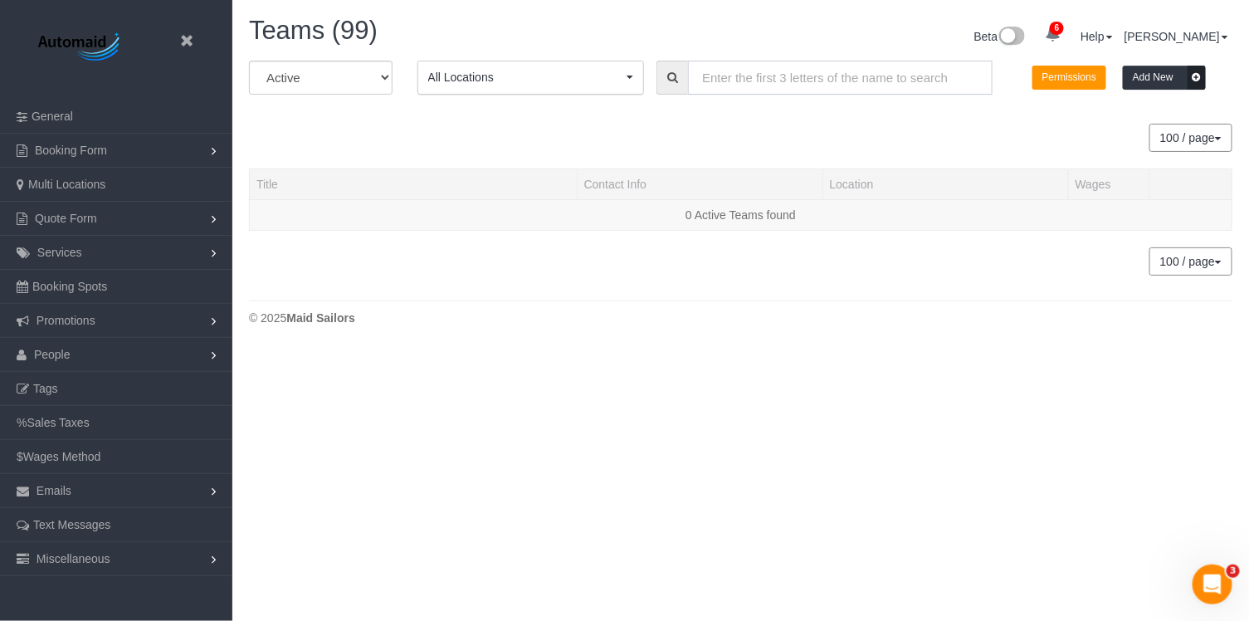
click at [758, 77] on input "text" at bounding box center [840, 78] width 305 height 34
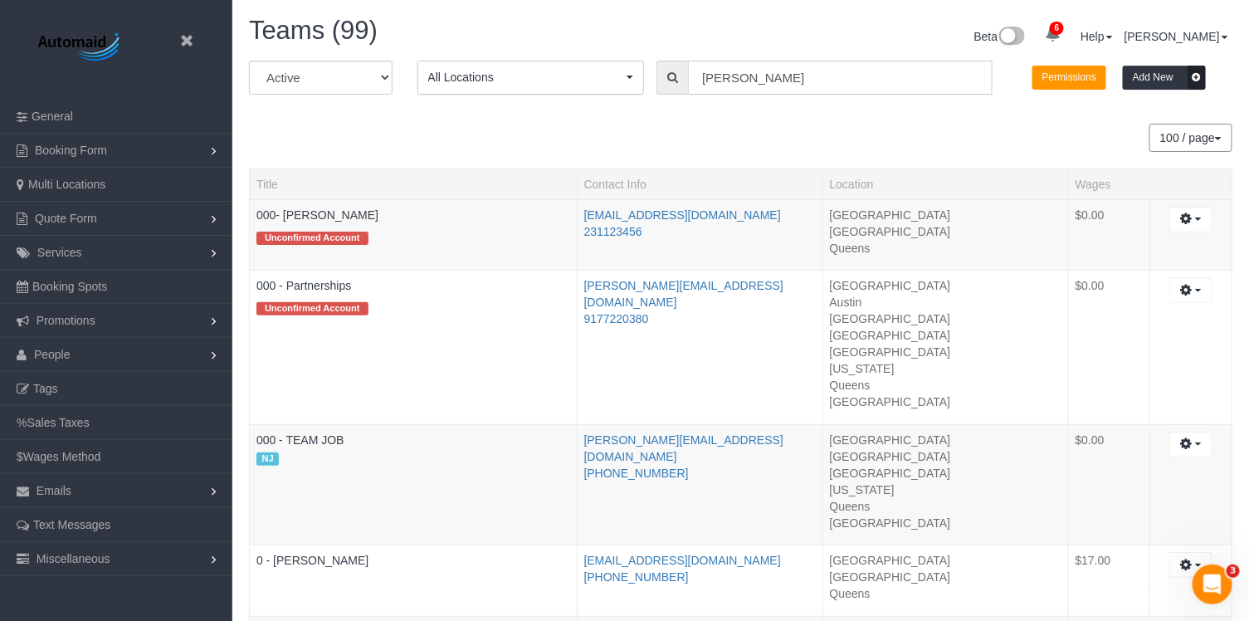
scroll to position [75155, 81762]
type input "DAPHNEE"
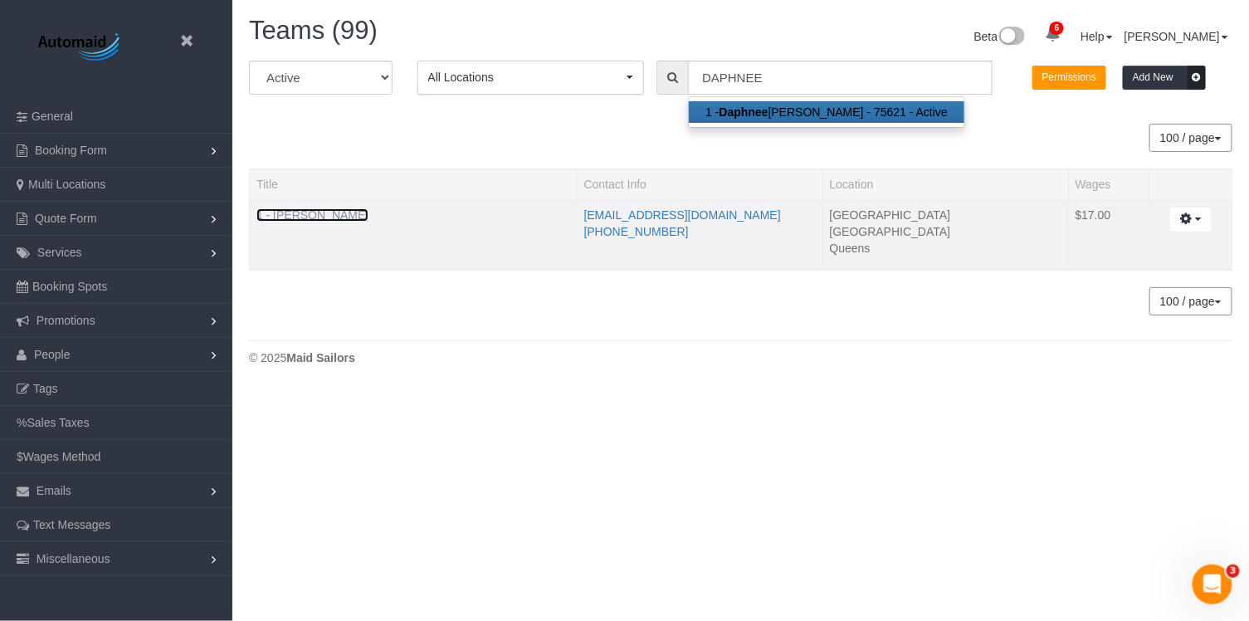
click at [335, 217] on link "1 - Daphnee Thomas" at bounding box center [313, 214] width 112 height 13
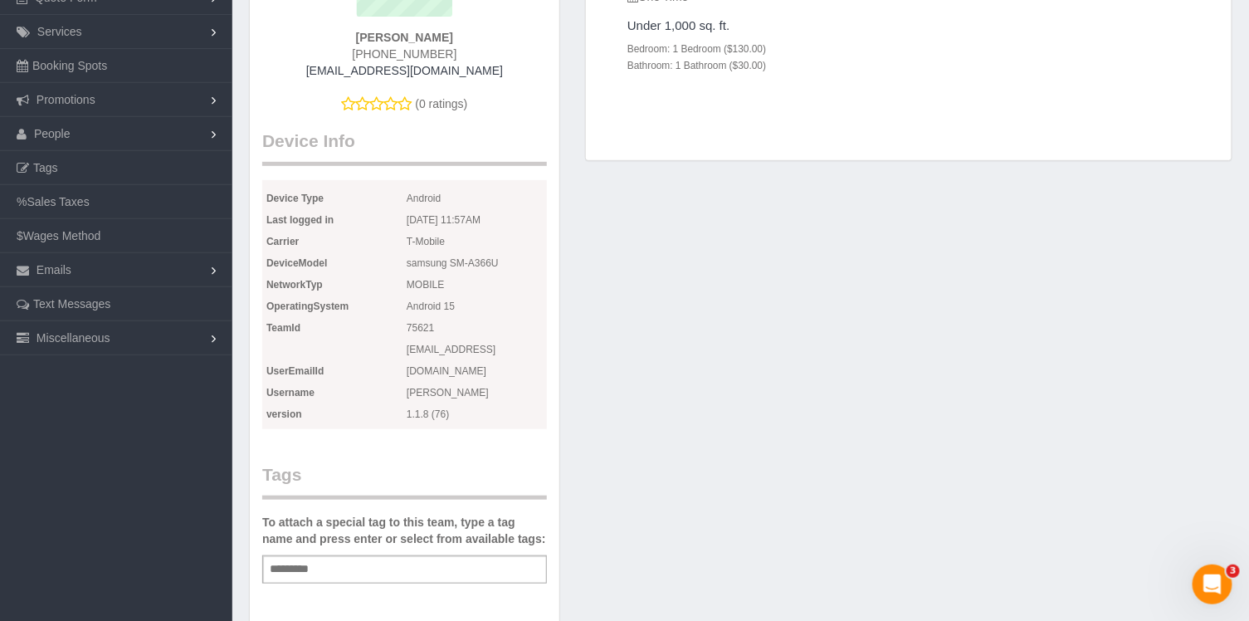
scroll to position [322, 0]
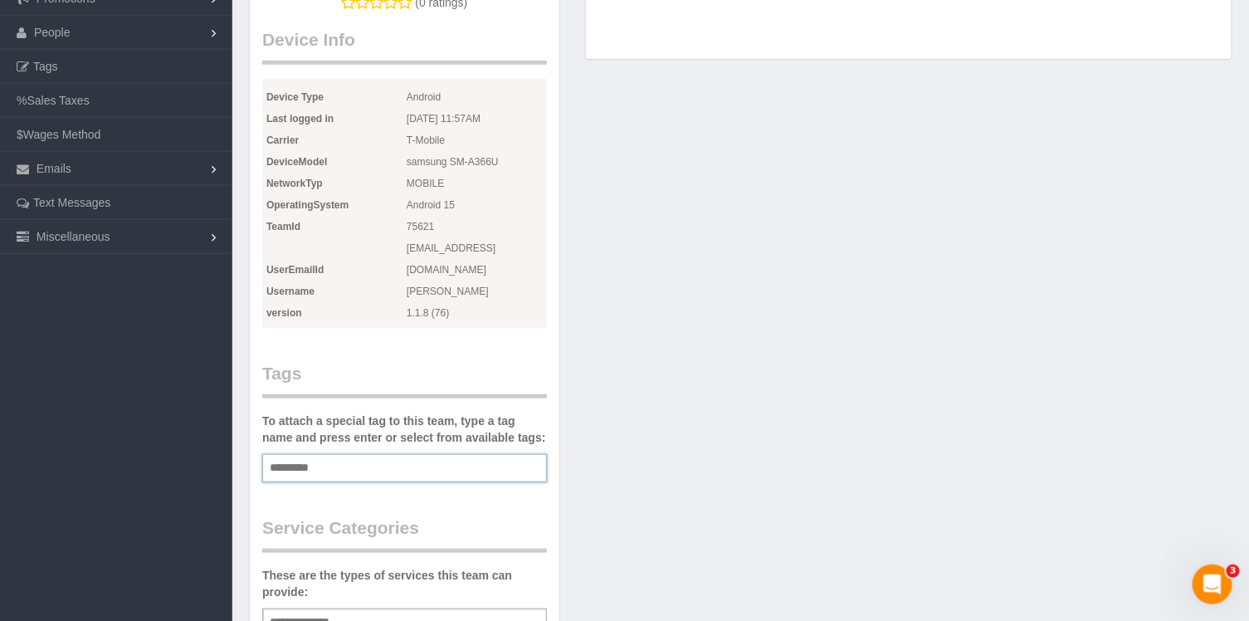
click at [315, 457] on input "text" at bounding box center [294, 468] width 57 height 22
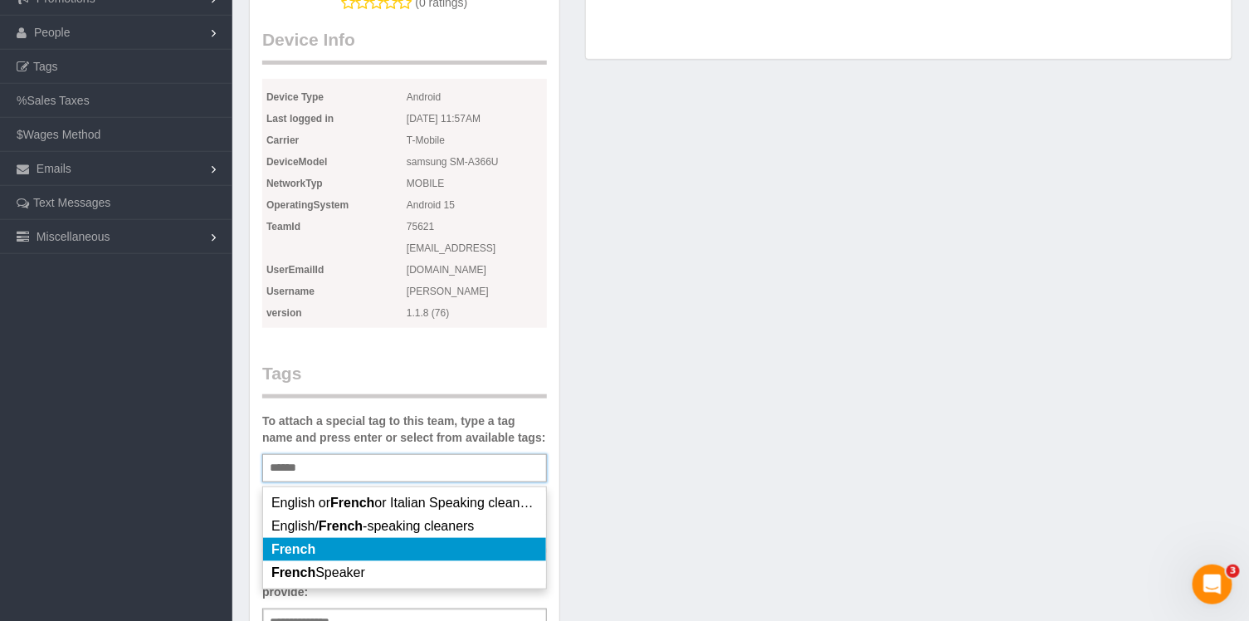
type input "******"
click at [358, 538] on li "French" at bounding box center [404, 549] width 283 height 23
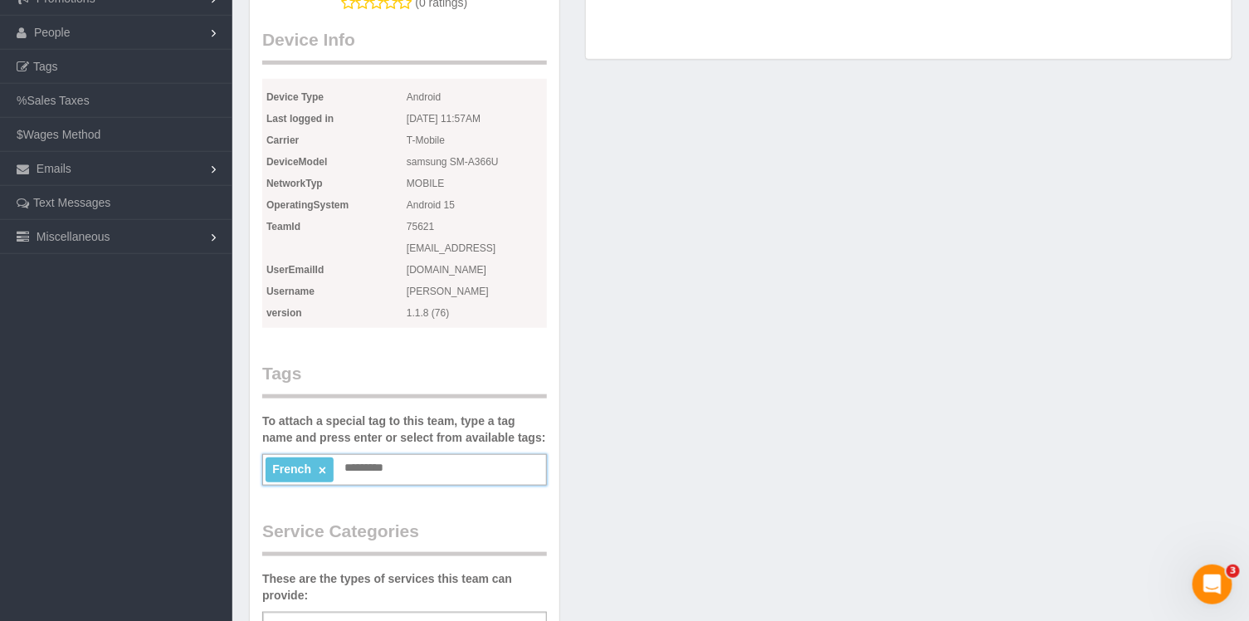
scroll to position [1540, 1249]
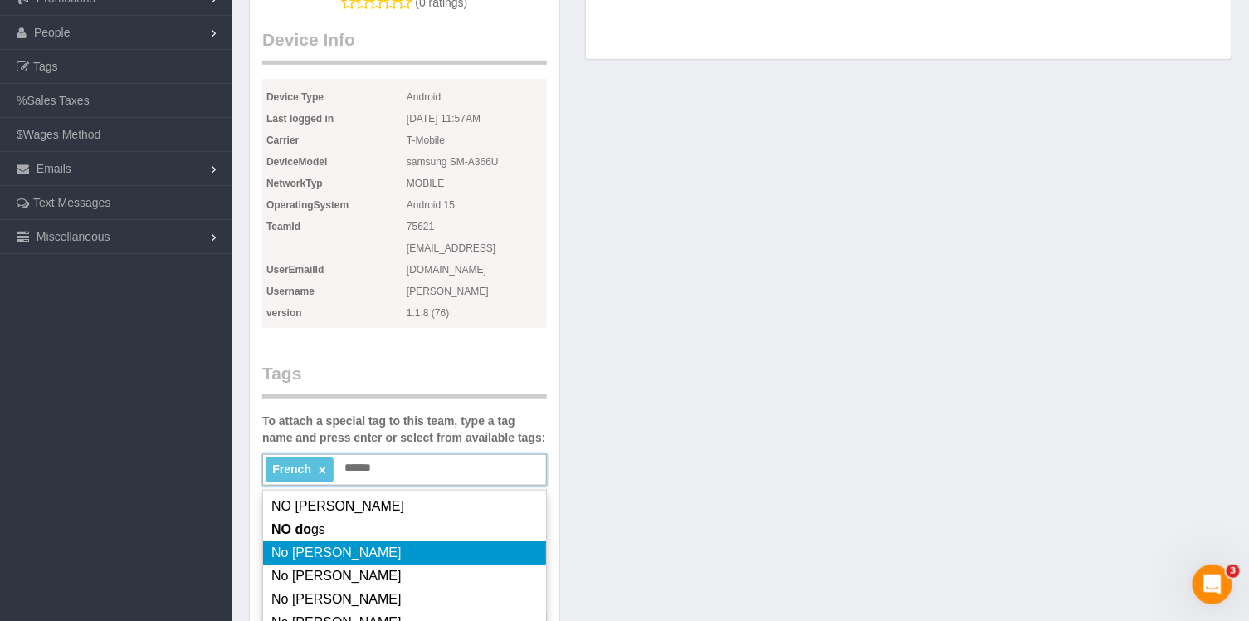
type input "*******"
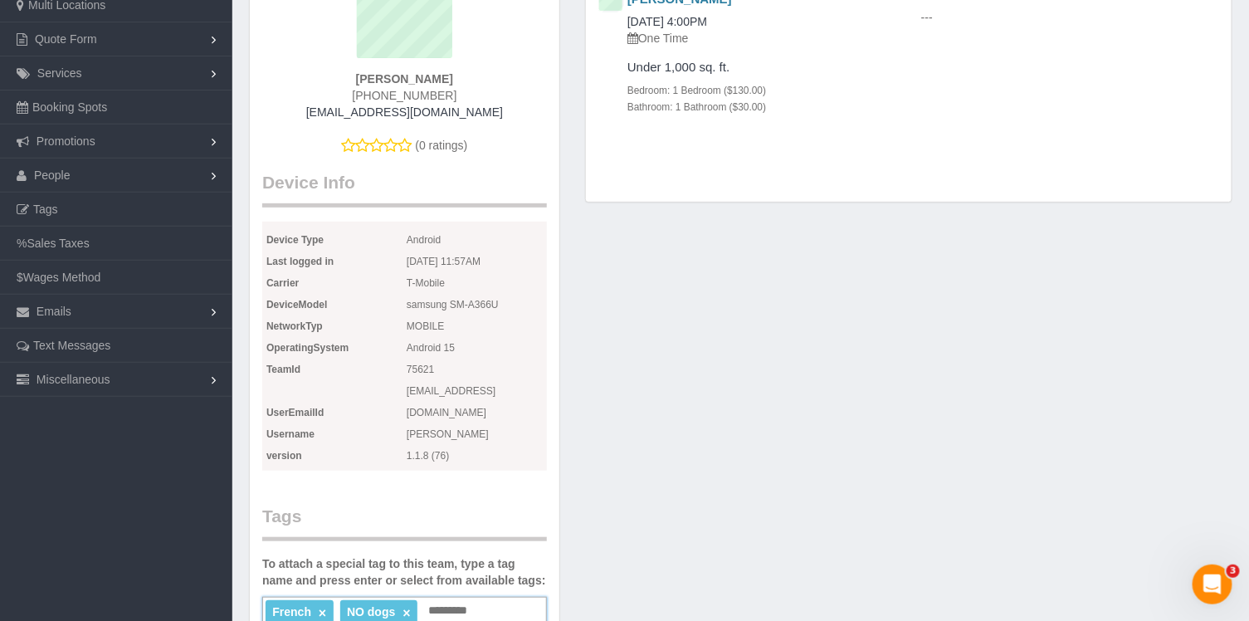
scroll to position [427, 0]
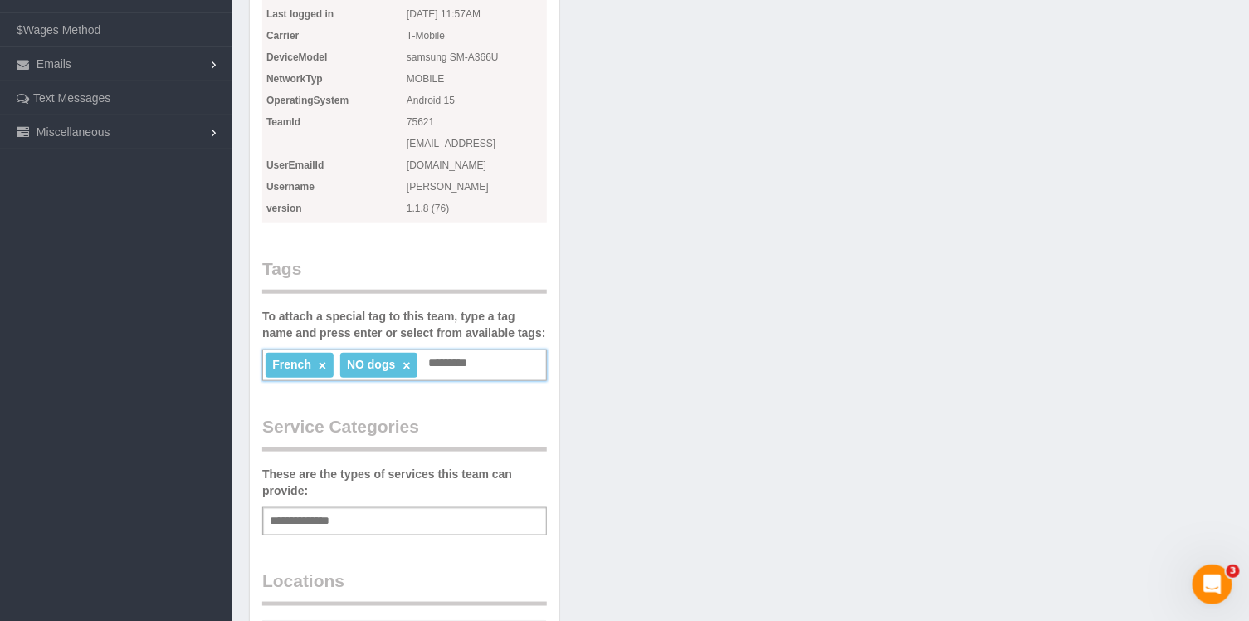
click at [471, 353] on input "text" at bounding box center [452, 364] width 57 height 22
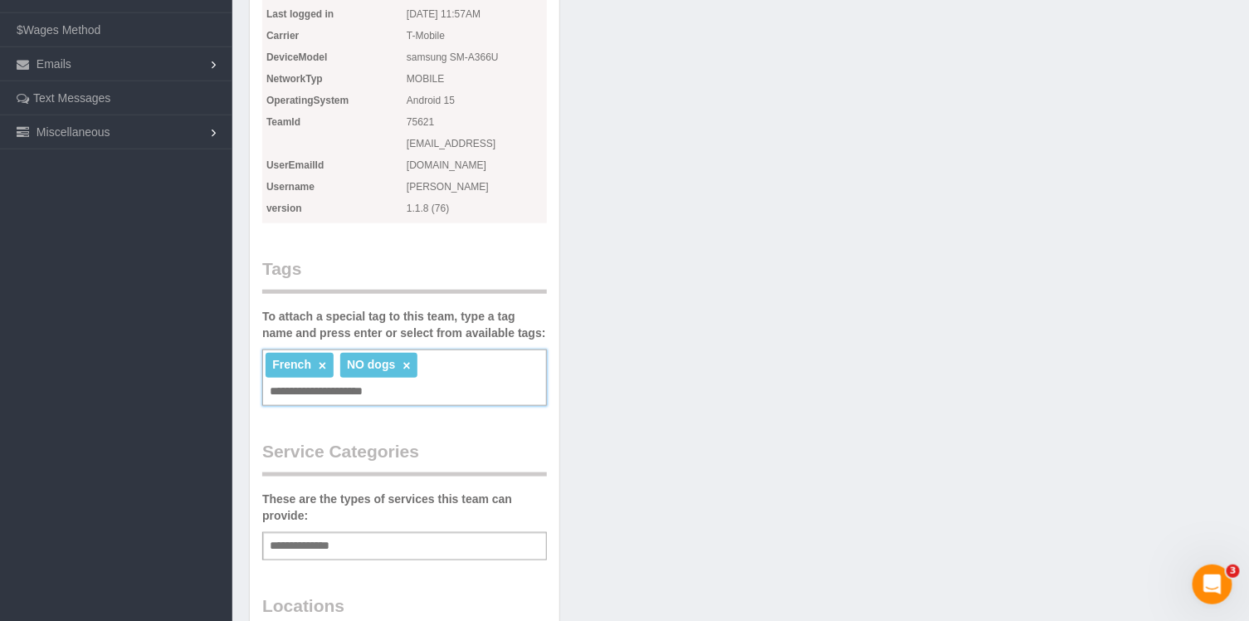
scroll to position [1565, 1249]
type input "**********"
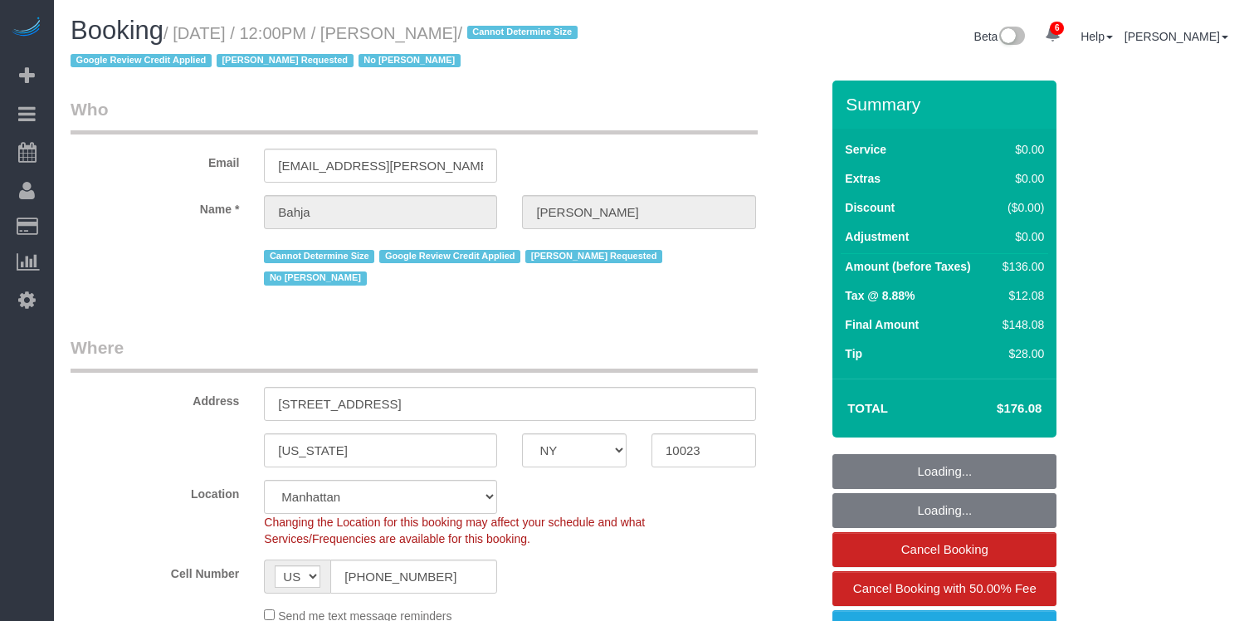
select select "NY"
select select "1"
select select "spot1"
select select "number:59"
select select "number:73"
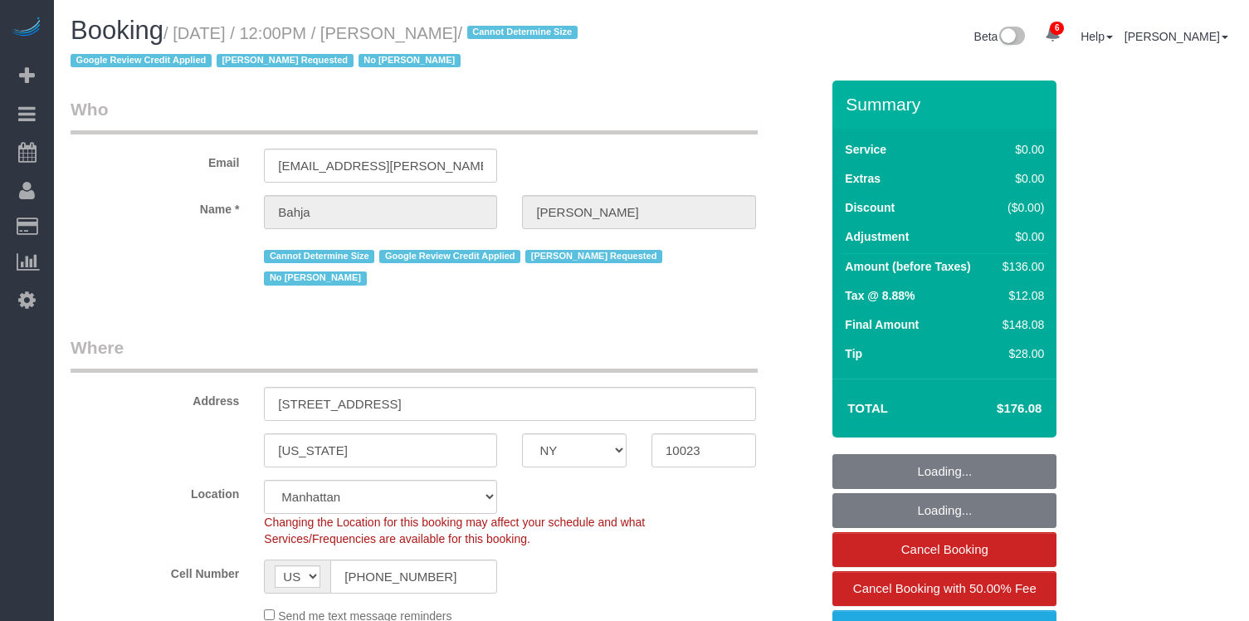
select select "number:15"
select select "number:6"
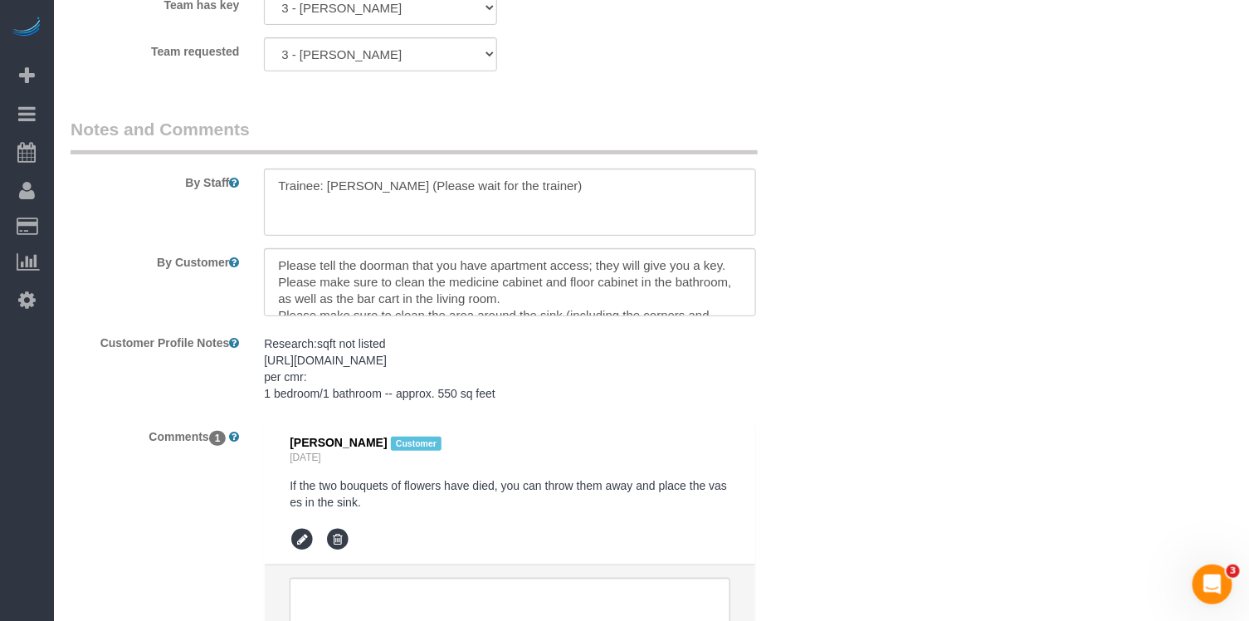
scroll to position [2402, 0]
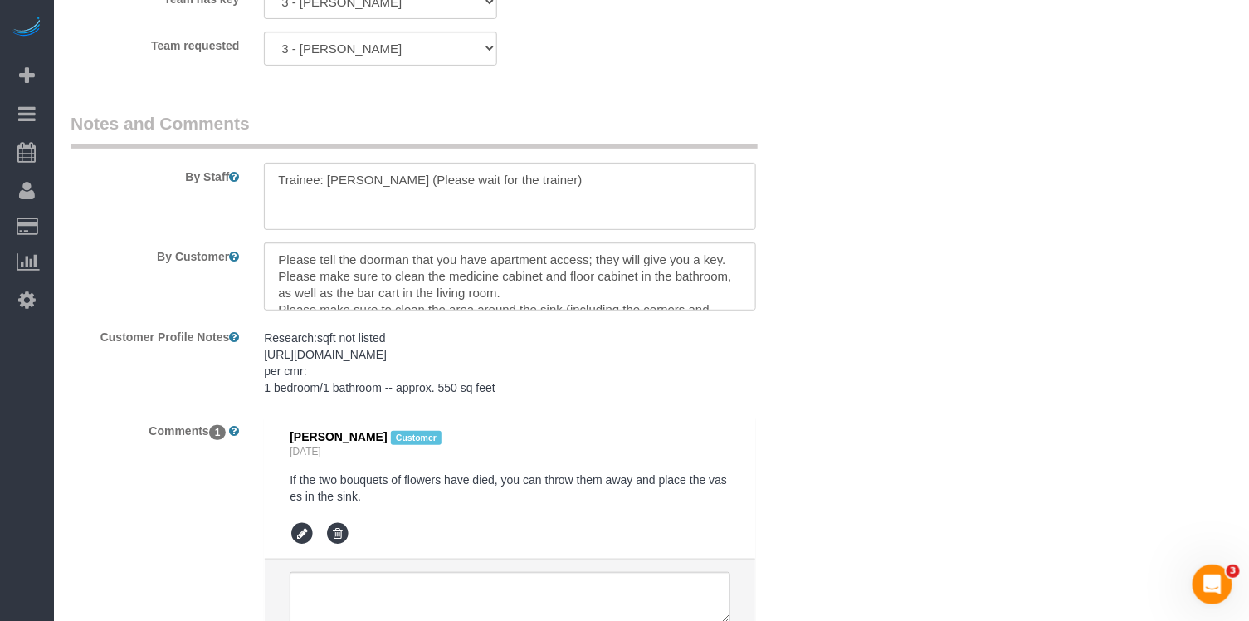
click at [74, 148] on div "By Staff" at bounding box center [445, 171] width 774 height 120
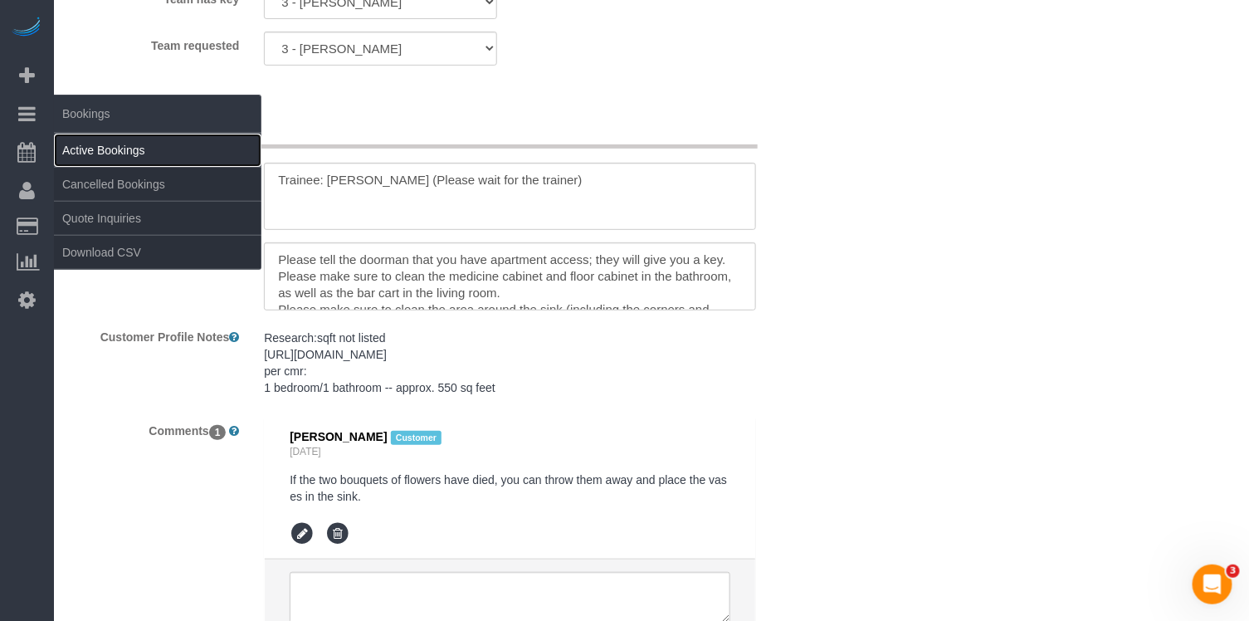
click at [88, 157] on link "Active Bookings" at bounding box center [158, 150] width 208 height 33
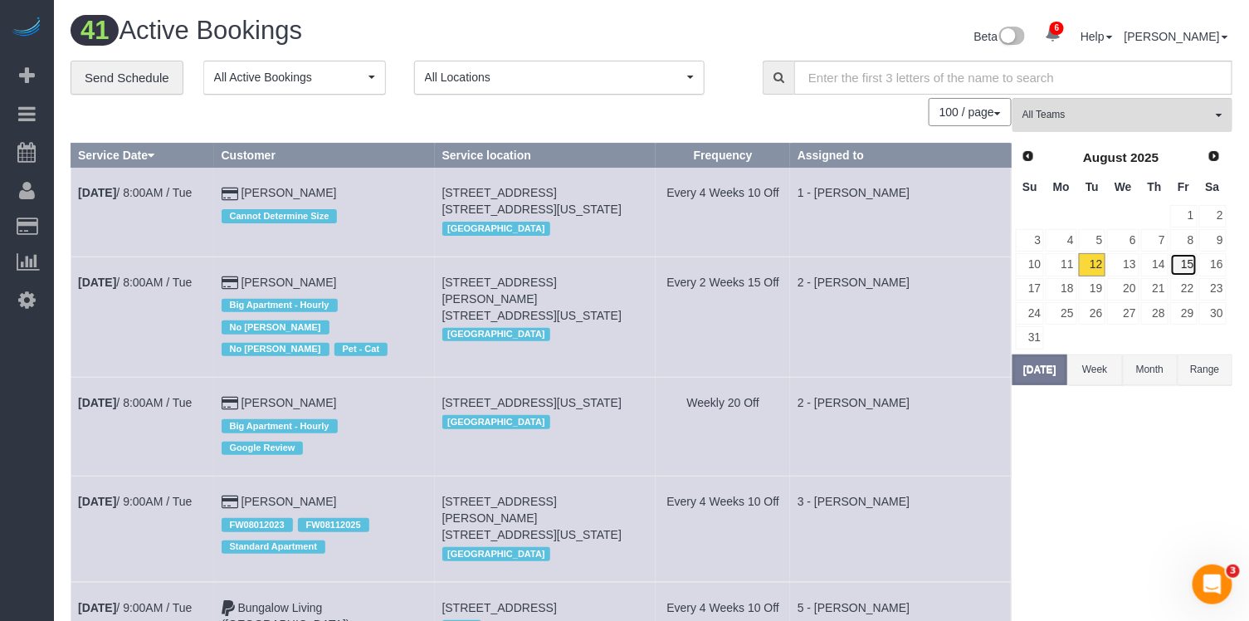
click at [1185, 265] on link "15" at bounding box center [1183, 264] width 27 height 22
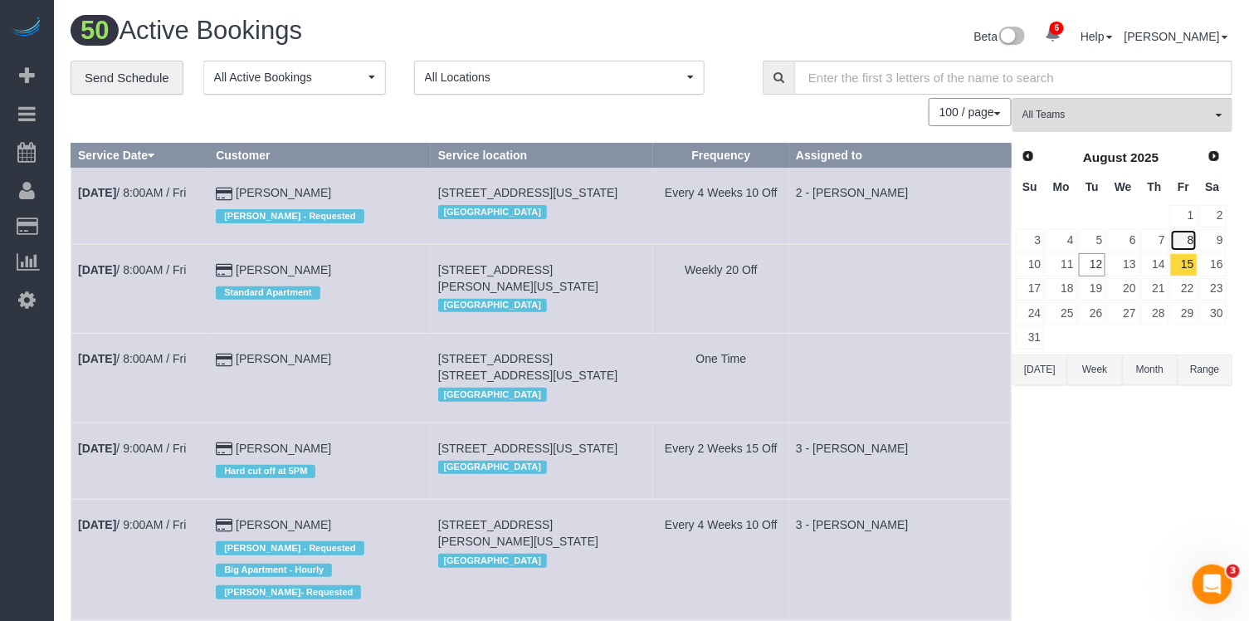
click at [1190, 237] on link "8" at bounding box center [1183, 240] width 27 height 22
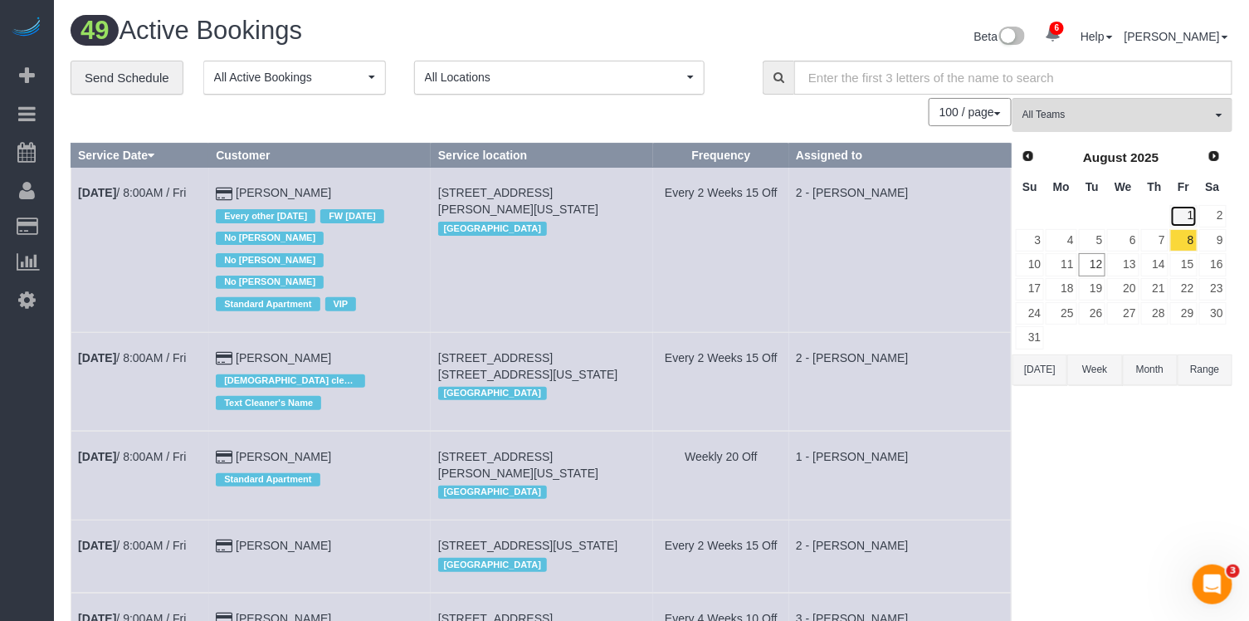
click at [1186, 211] on link "1" at bounding box center [1183, 216] width 27 height 22
click at [1186, 235] on link "8" at bounding box center [1183, 240] width 27 height 22
click at [1187, 262] on link "15" at bounding box center [1183, 264] width 27 height 22
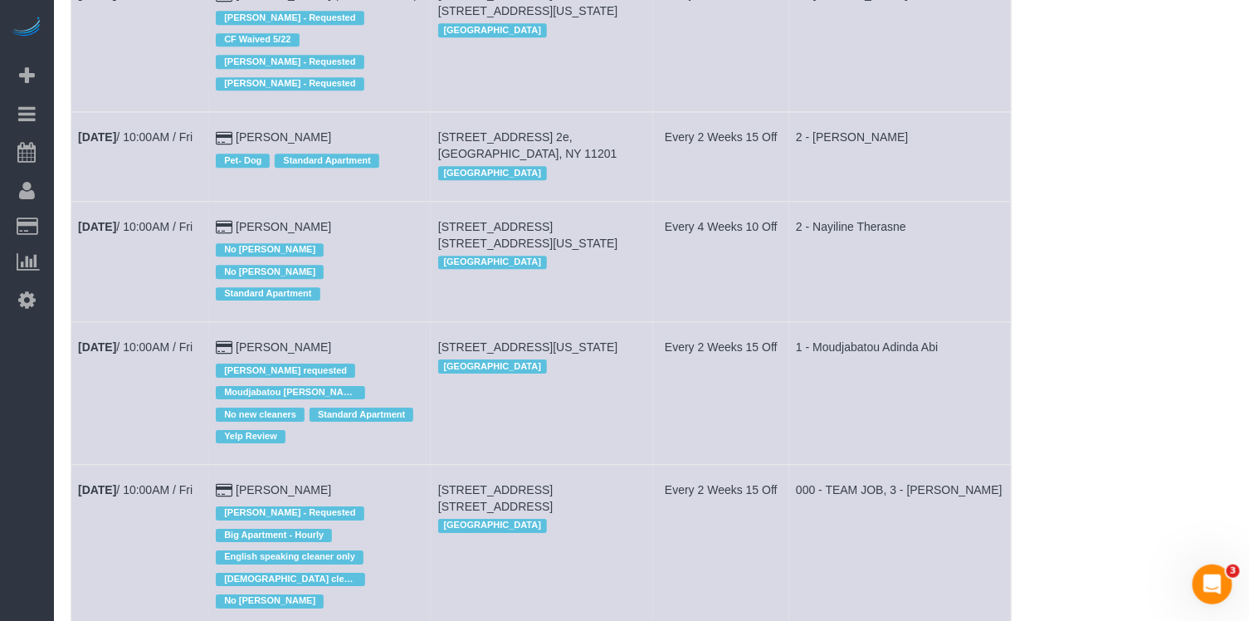
scroll to position [1665, 0]
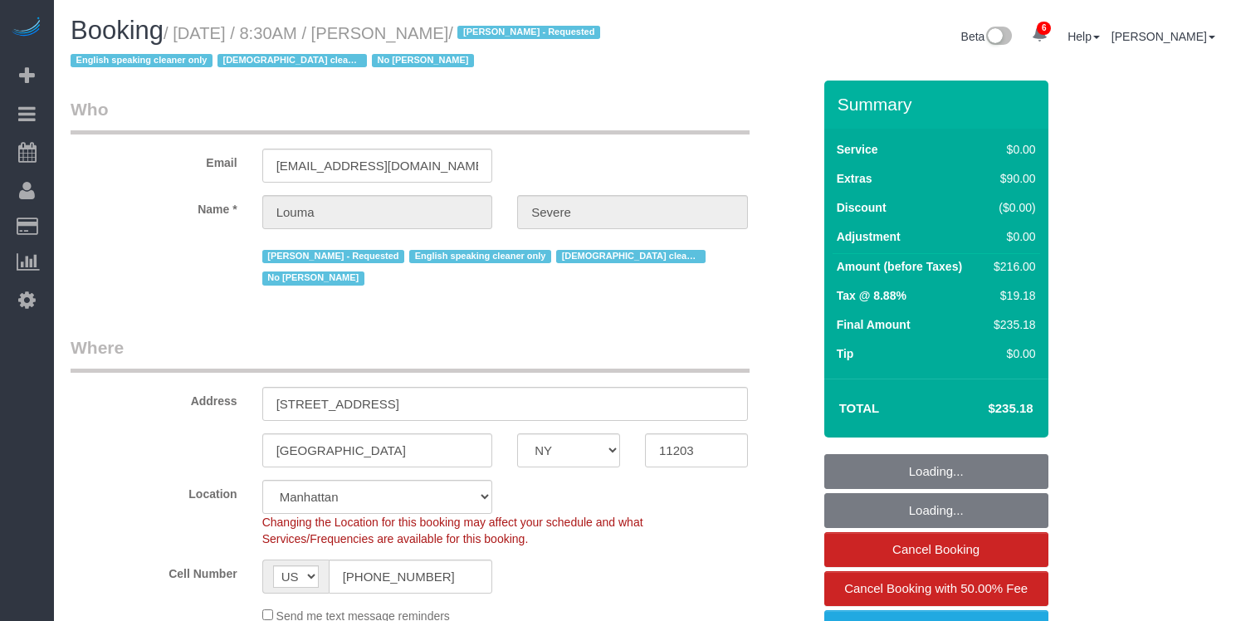
select select "NY"
select select "string:stripe-pm_1ROkl94VGloSiKo77wB9HPmQ"
select select "number:56"
select select "number:74"
select select "number:15"
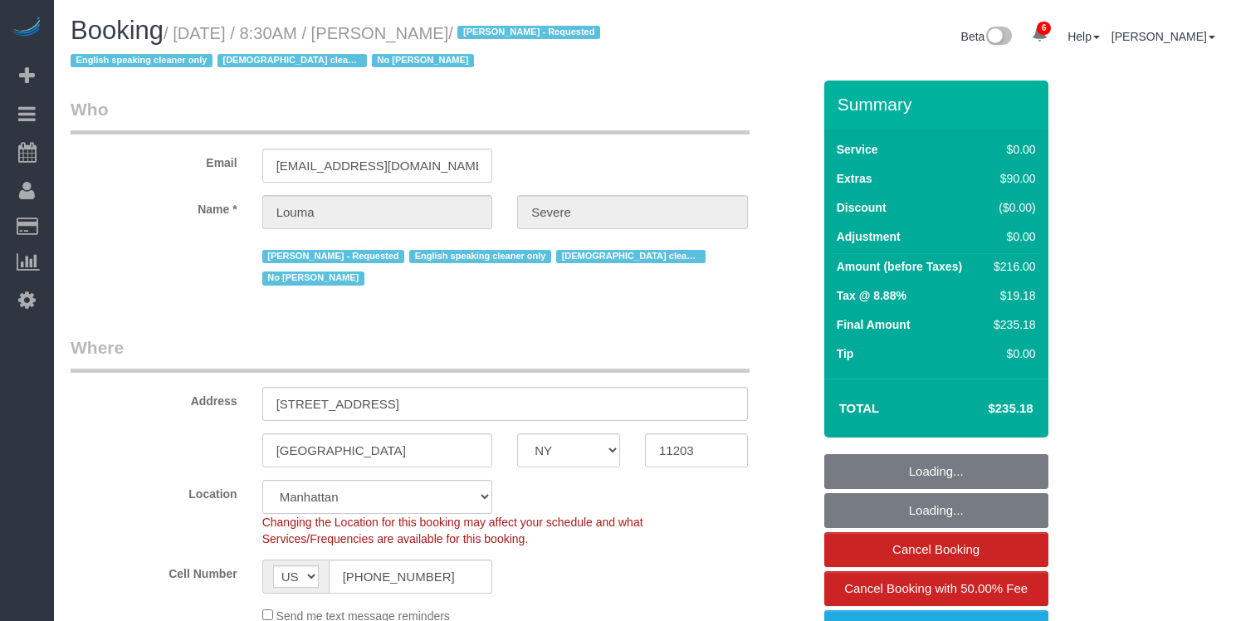
select select "number:5"
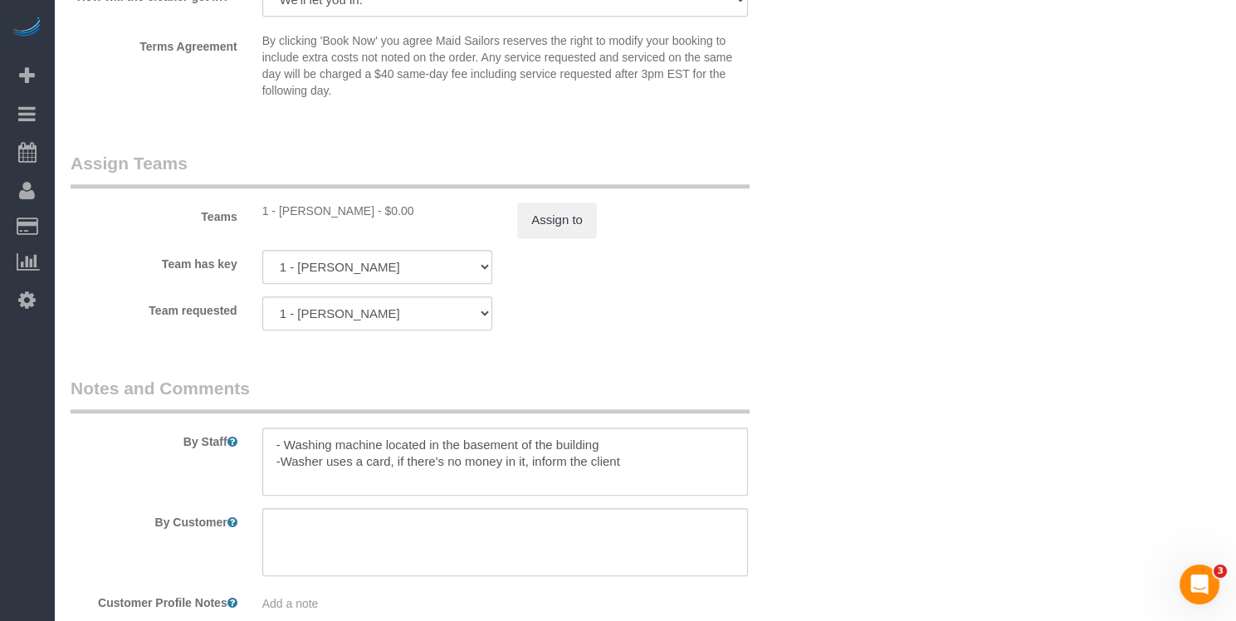
scroll to position [2420, 0]
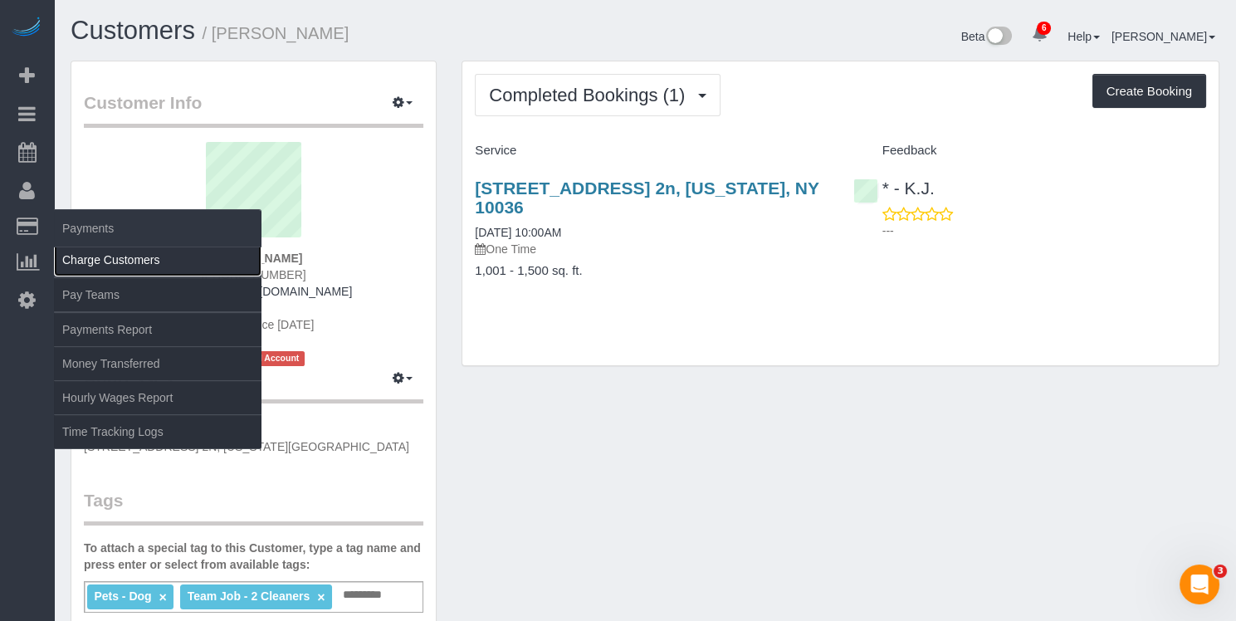
click at [170, 263] on link "Charge Customers" at bounding box center [158, 259] width 208 height 33
select select
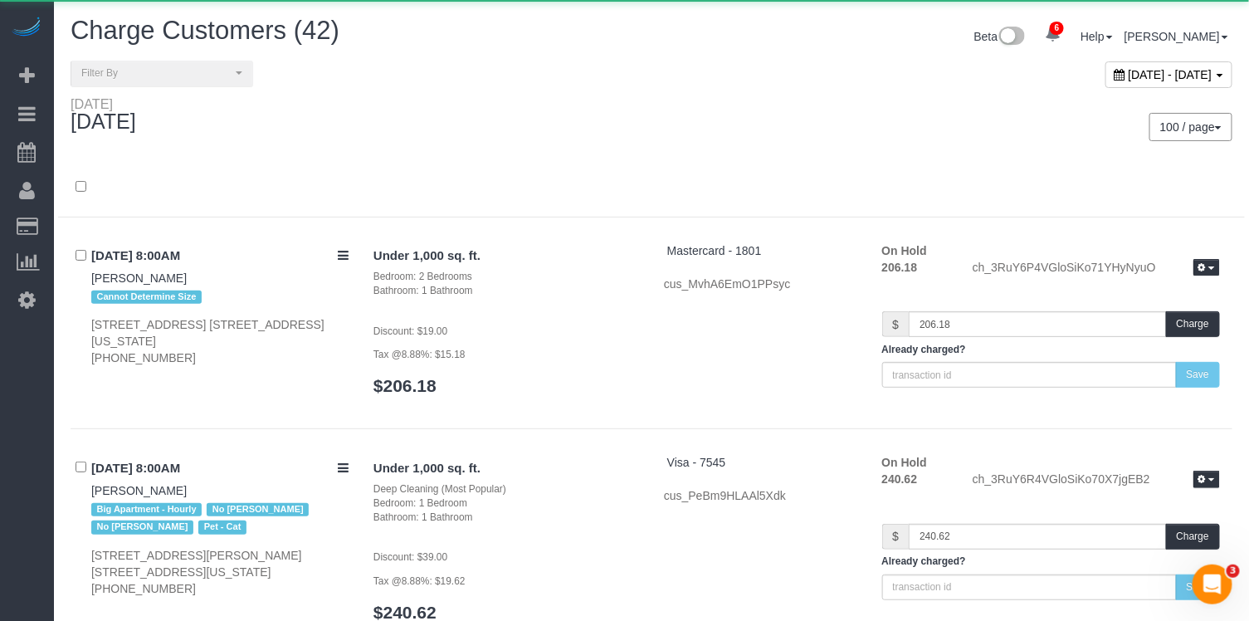
click at [1129, 75] on span "[DATE] - [DATE]" at bounding box center [1171, 74] width 84 height 13
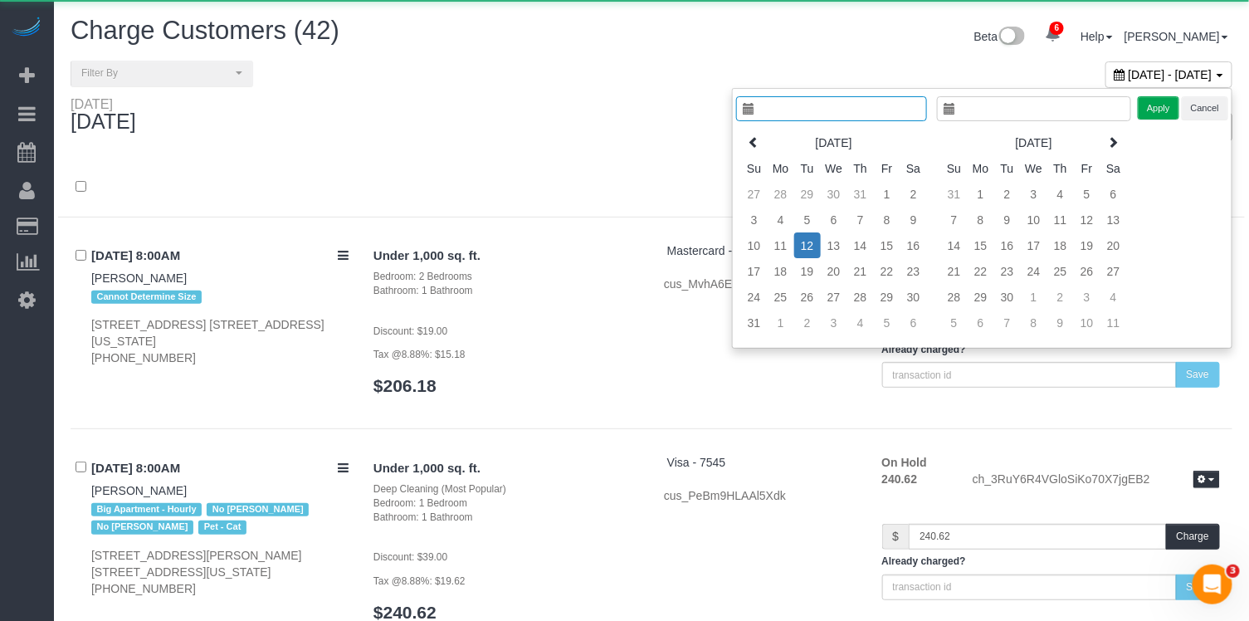
type input "**********"
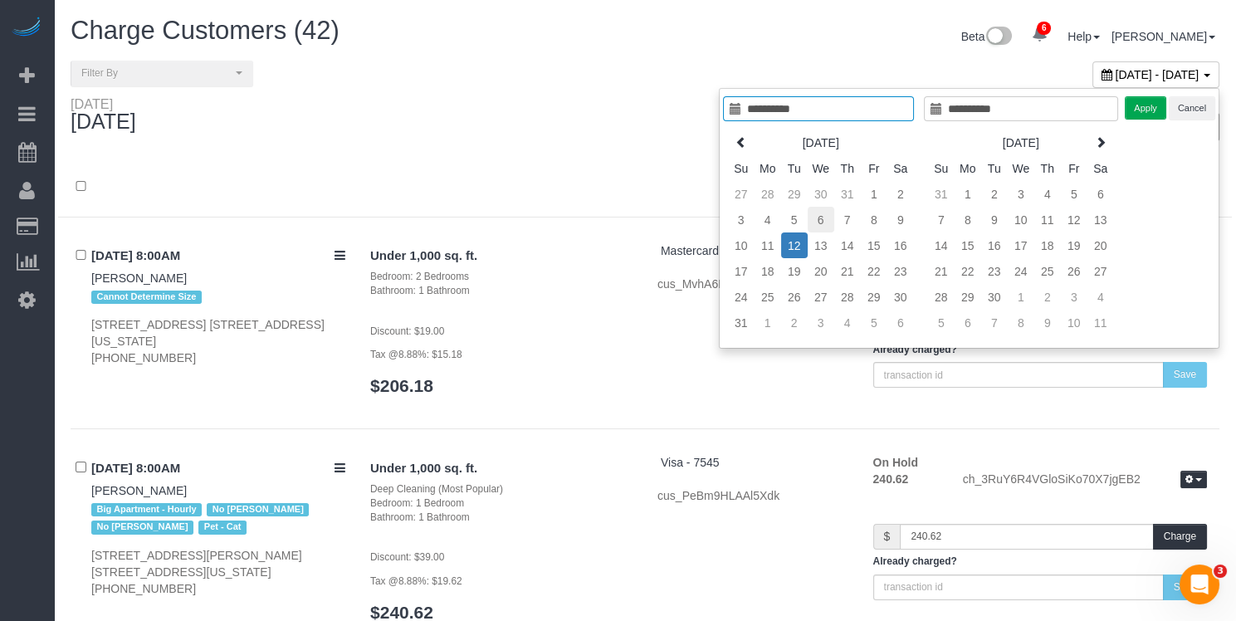
type input "**********"
click at [830, 217] on td "6" at bounding box center [821, 220] width 27 height 26
type input "**********"
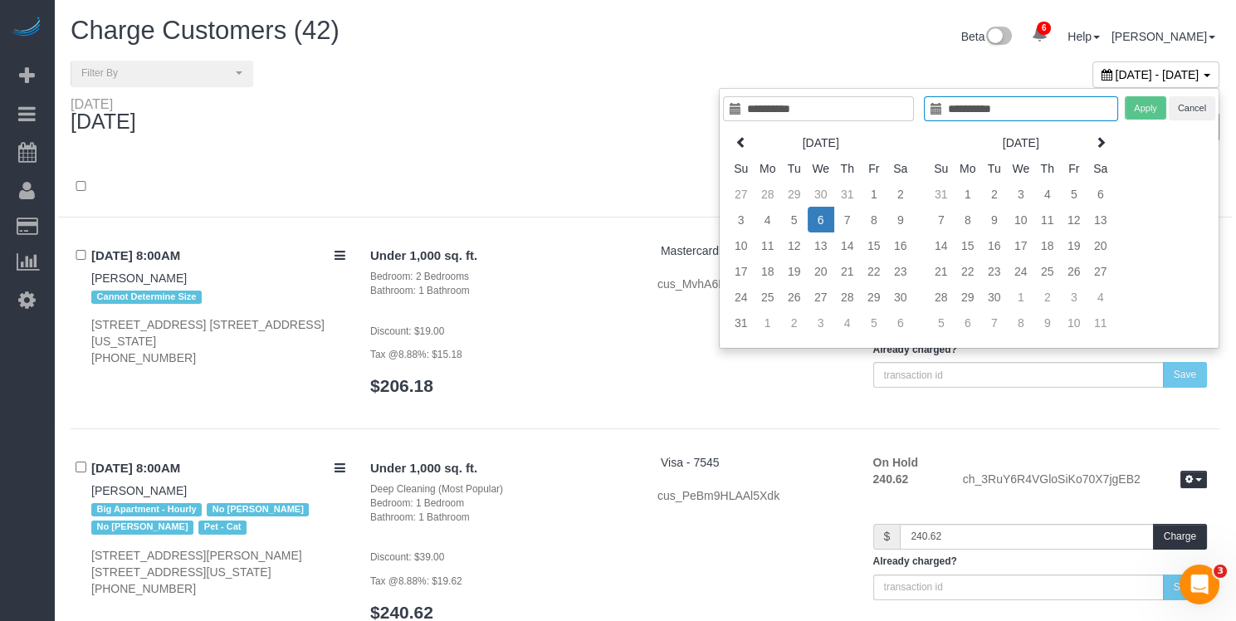
click at [830, 218] on td "6" at bounding box center [821, 220] width 27 height 26
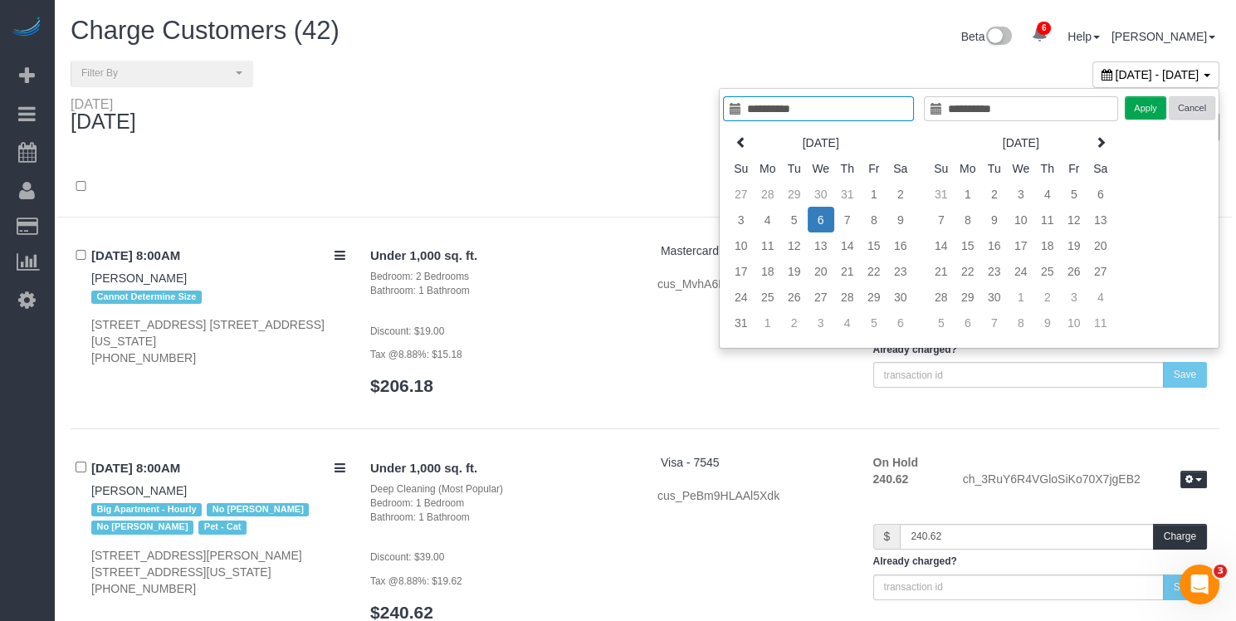
type input "**********"
click at [1159, 112] on button "Apply" at bounding box center [1146, 108] width 42 height 24
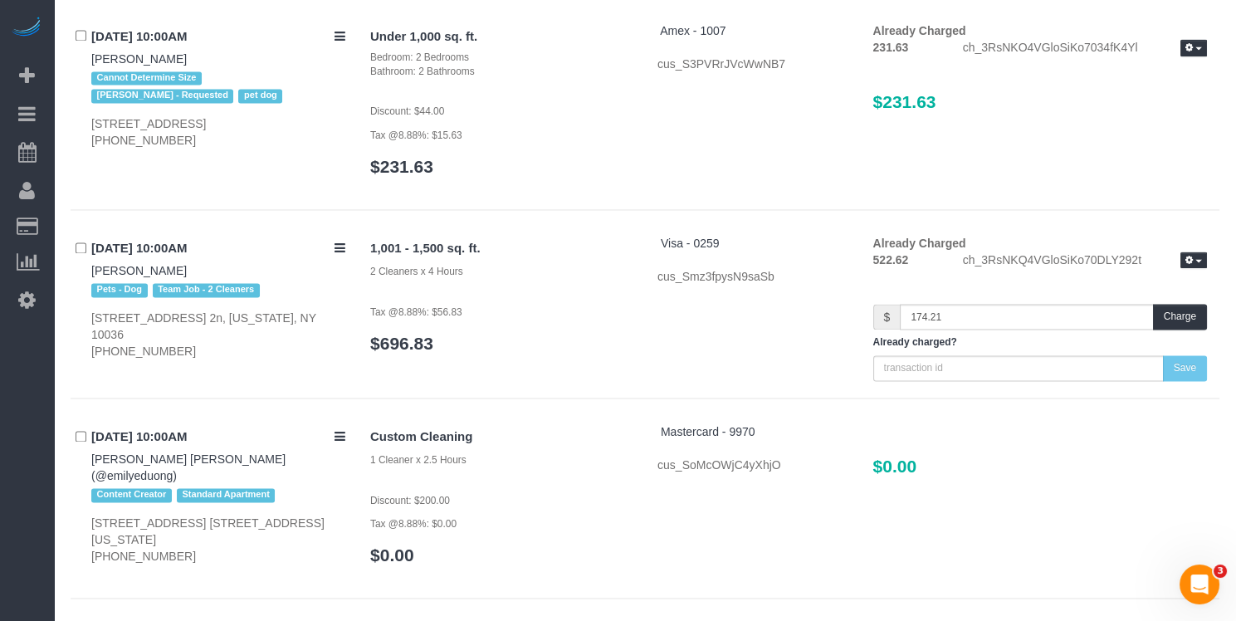
scroll to position [4976, 0]
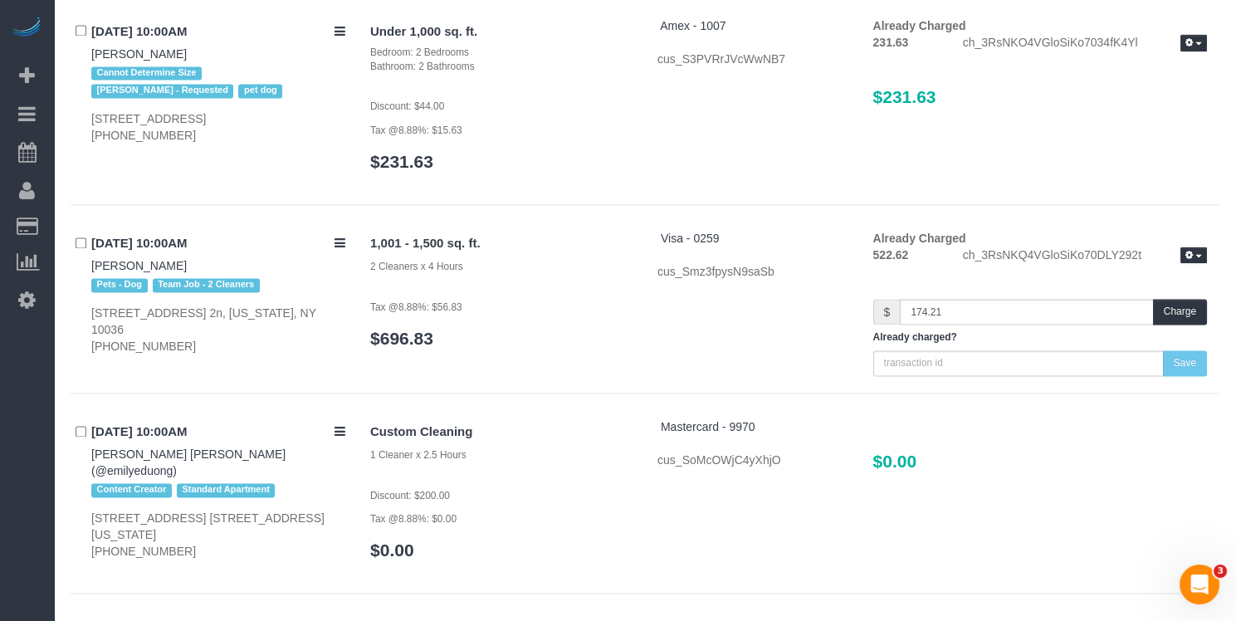
click at [134, 251] on h4 "[DATE] 10:00AM" at bounding box center [218, 244] width 254 height 14
click at [123, 272] on link "[PERSON_NAME]" at bounding box center [138, 265] width 95 height 13
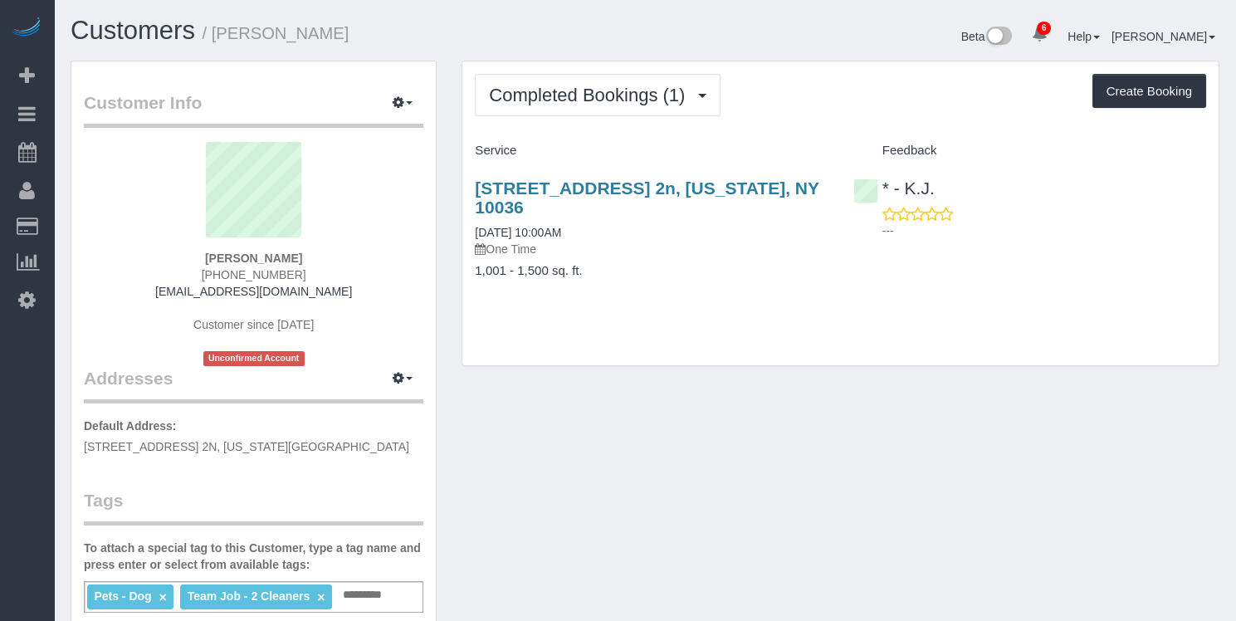
scroll to position [159, 0]
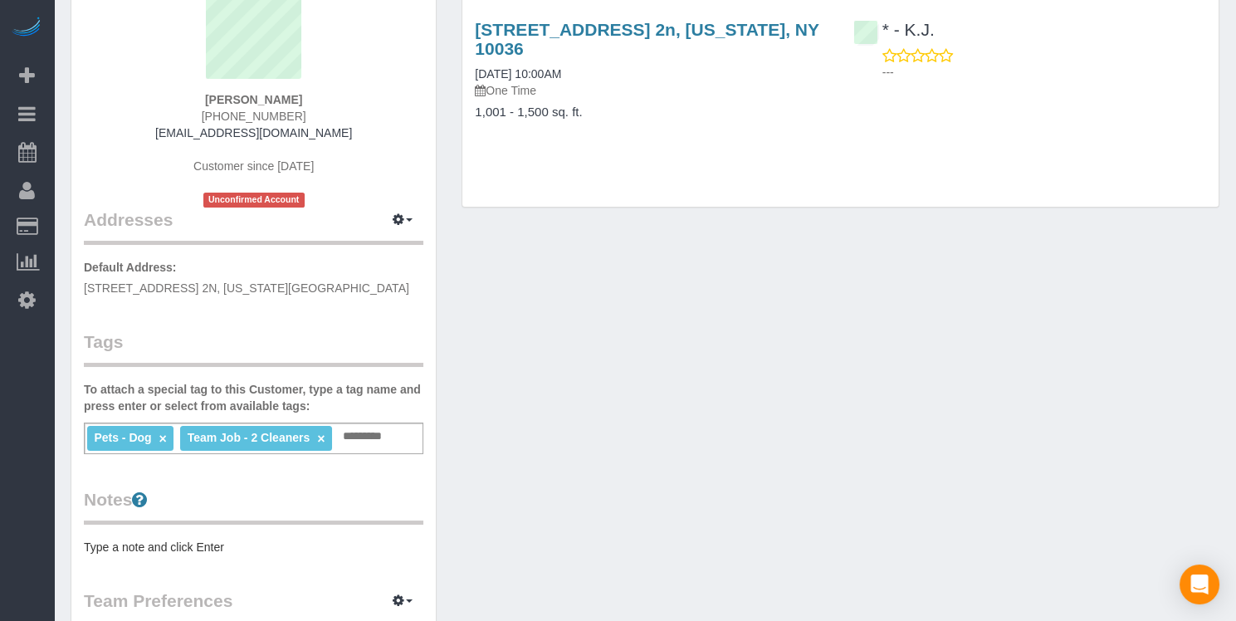
click at [381, 437] on input "text" at bounding box center [367, 437] width 57 height 22
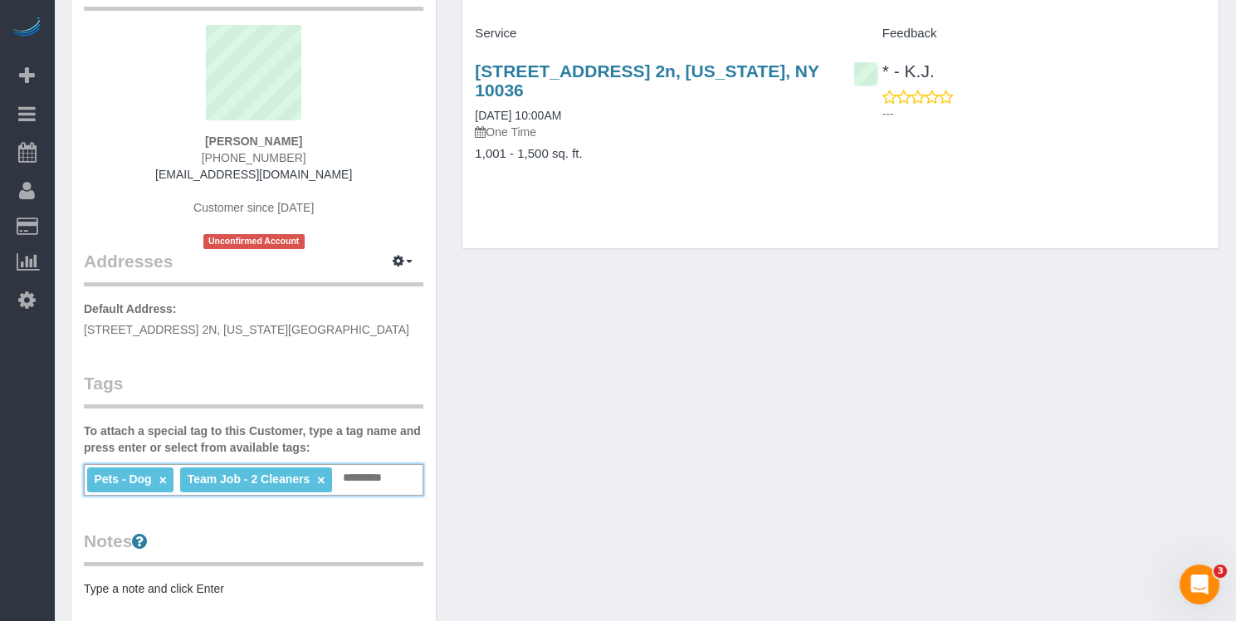
scroll to position [0, 0]
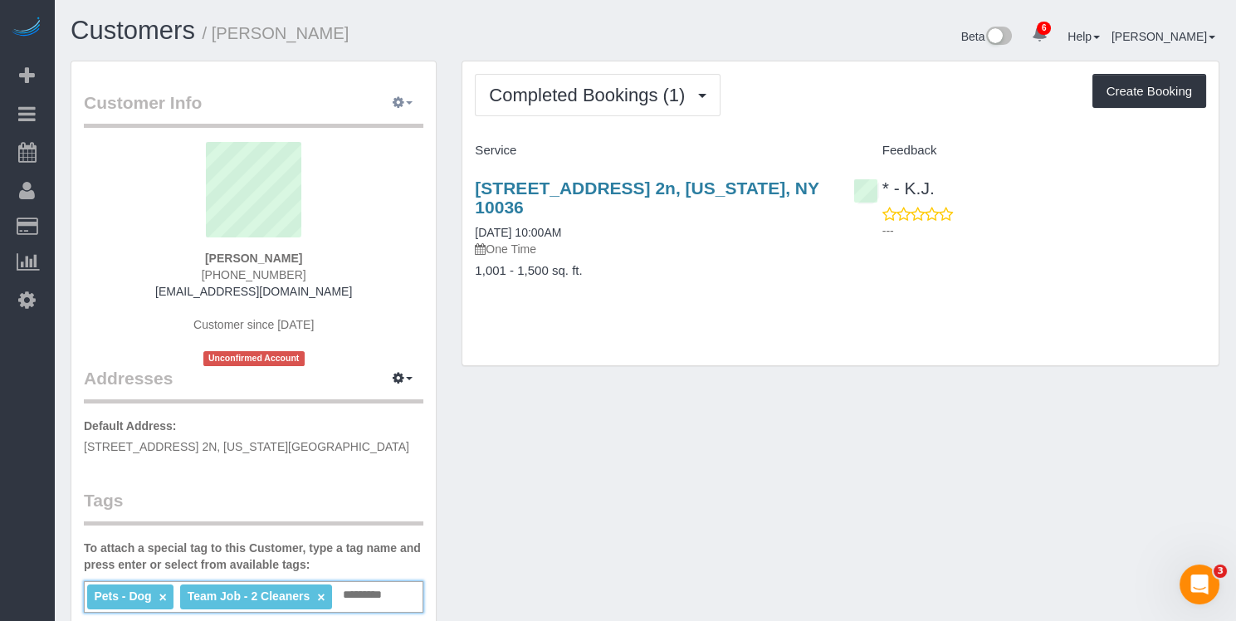
click at [394, 105] on icon "button" at bounding box center [399, 102] width 12 height 10
